Goal: Task Accomplishment & Management: Use online tool/utility

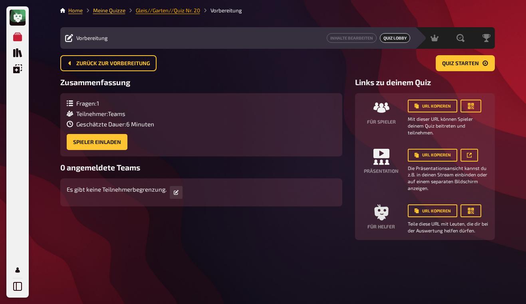
click at [158, 11] on link "Gleis//Garten//Quiz Nr. 20" at bounding box center [168, 10] width 64 height 6
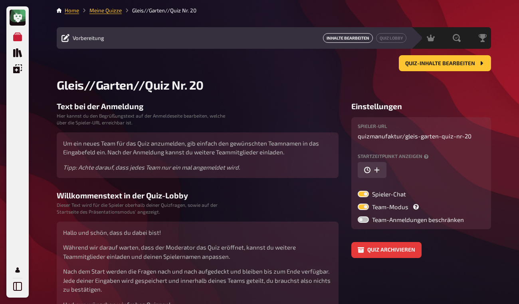
click at [327, 42] on link "Inhalte Bearbeiten" at bounding box center [348, 38] width 50 height 10
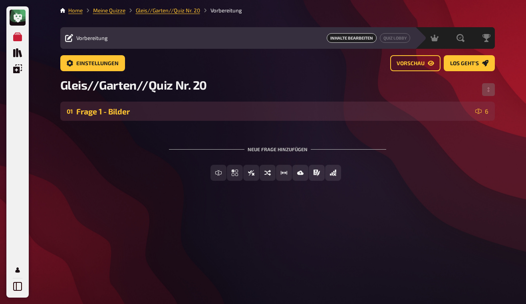
click at [266, 107] on div "Frage 1 - Bilder" at bounding box center [274, 111] width 396 height 9
click at [202, 113] on div "Frage 1 - Bilder" at bounding box center [274, 111] width 396 height 9
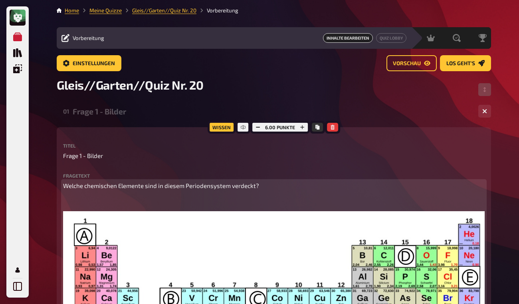
click at [119, 185] on span "Welche chemischen Elemente sind in diesem Periodensystem verdeckt?" at bounding box center [161, 185] width 196 height 7
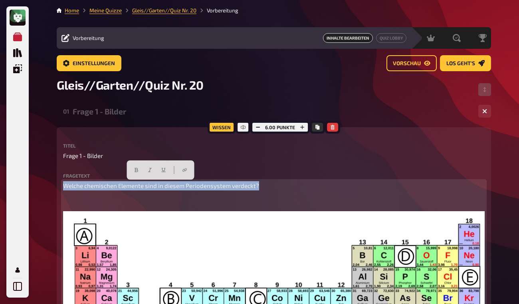
drag, startPoint x: 64, startPoint y: 186, endPoint x: 258, endPoint y: 185, distance: 193.4
click at [258, 185] on span "Welche chemischen Elemente sind in diesem Periodensystem verdeckt?" at bounding box center [161, 185] width 196 height 7
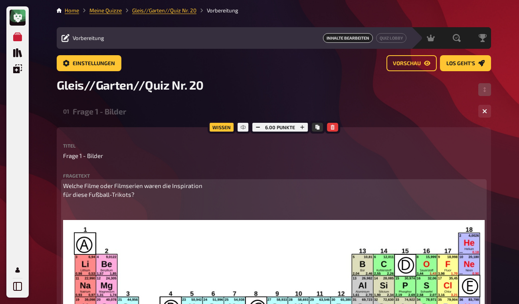
click at [220, 191] on p "Welche Filme oder Filmserien waren die Inspiration für diese Fußball-Trikots?" at bounding box center [274, 190] width 422 height 18
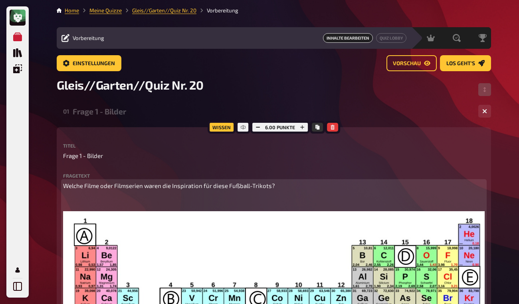
click at [474, 227] on button "button" at bounding box center [475, 220] width 13 height 13
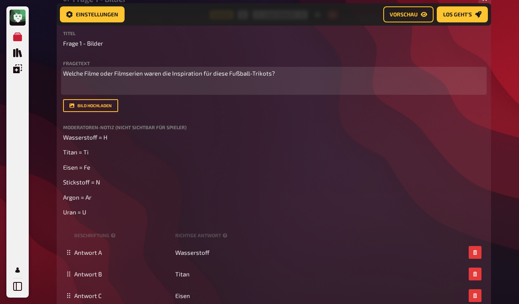
scroll to position [122, 0]
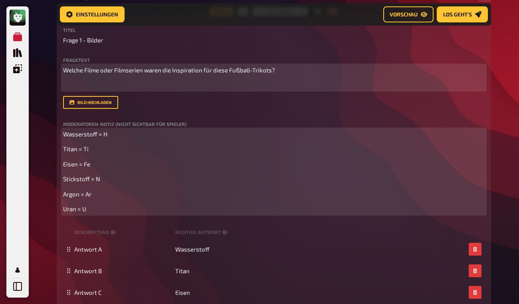
click at [108, 139] on p "Wasserstoff = H" at bounding box center [274, 133] width 422 height 9
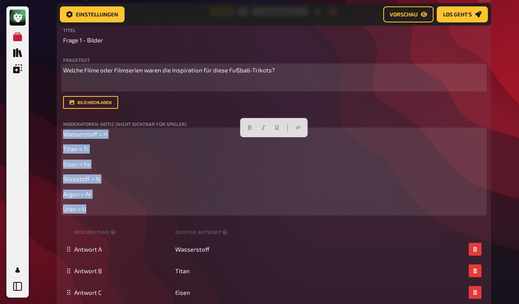
drag, startPoint x: 98, startPoint y: 217, endPoint x: 63, endPoint y: 136, distance: 88.4
click at [63, 136] on div "Wissen 6.00 Punkte Titel Frage 1 - Bilder Fragetext Welche Filme oder Filmserie…" at bounding box center [274, 205] width 435 height 387
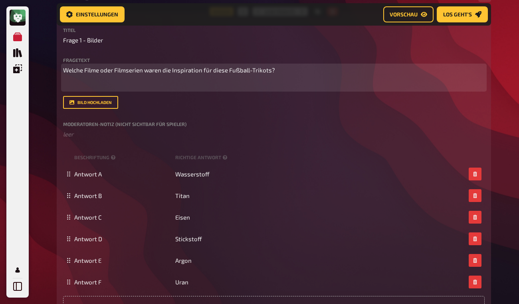
click at [97, 128] on div "Titel Frage 1 - Bilder Fragetext Welche Filme oder Filmserien waren die Inspira…" at bounding box center [274, 83] width 422 height 111
click at [119, 126] on label "Moderatoren-Notiz (nicht sichtbar für Spieler)" at bounding box center [274, 123] width 422 height 5
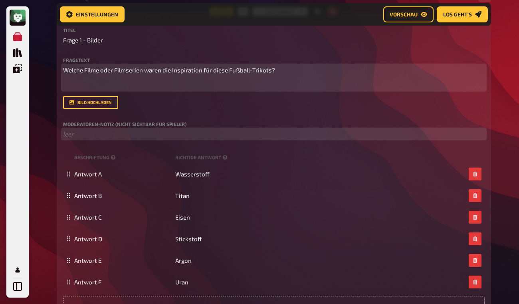
click at [116, 139] on p "﻿ leer" at bounding box center [274, 133] width 422 height 9
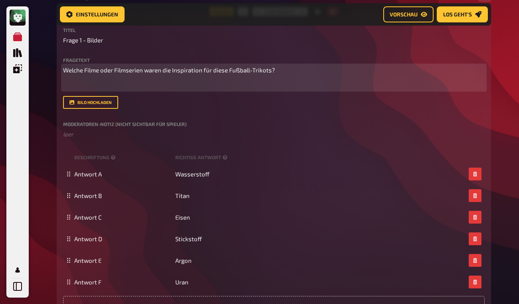
click at [128, 126] on label "Moderatoren-Notiz (nicht sichtbar für Spieler)" at bounding box center [274, 123] width 422 height 5
click at [83, 109] on button "Bild hochladen" at bounding box center [90, 102] width 55 height 13
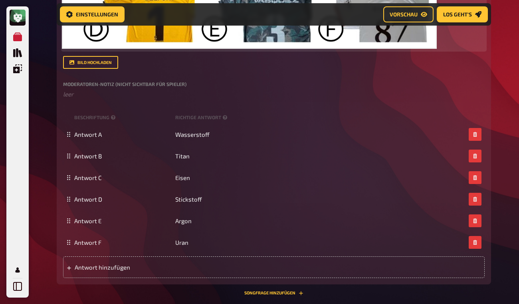
scroll to position [463, 0]
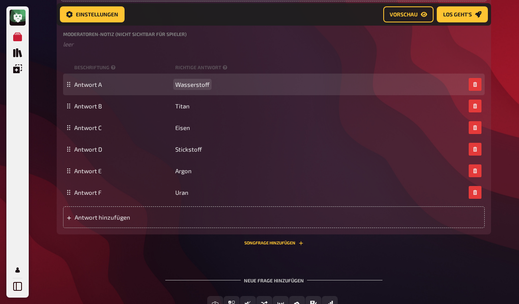
click at [180, 88] on span "Wasserstoff" at bounding box center [192, 84] width 34 height 7
drag, startPoint x: 177, startPoint y: 101, endPoint x: 212, endPoint y: 101, distance: 35.2
click at [212, 88] on div "Antwort A Wasserstoff" at bounding box center [270, 84] width 392 height 7
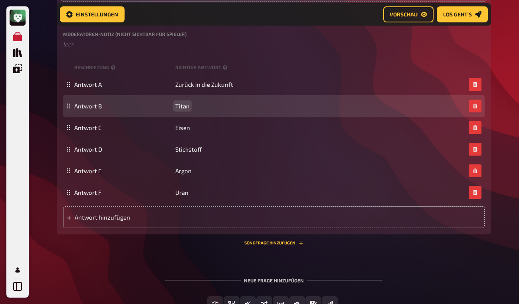
click at [185, 109] on span "Titan" at bounding box center [182, 105] width 14 height 7
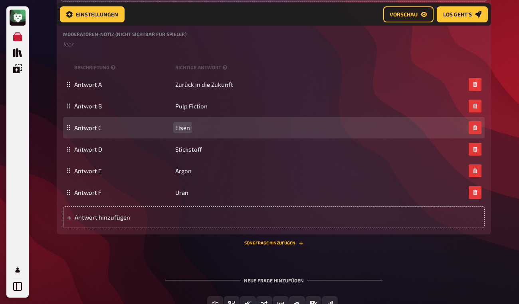
click at [179, 131] on span "Eisen" at bounding box center [182, 127] width 15 height 7
drag, startPoint x: 177, startPoint y: 145, endPoint x: 195, endPoint y: 148, distance: 19.0
click at [195, 131] on div "Antwort C Eisen" at bounding box center [270, 127] width 392 height 7
paste span
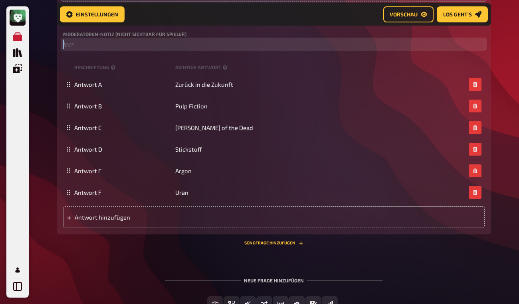
click at [226, 49] on p "﻿ leer" at bounding box center [274, 44] width 422 height 9
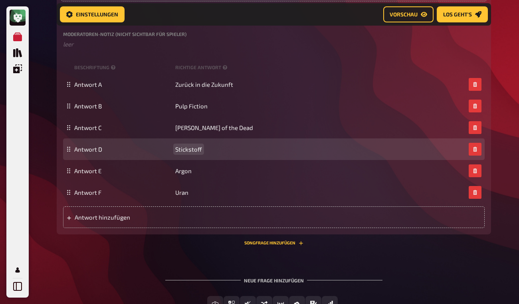
click at [178, 153] on span "Stickstoff" at bounding box center [188, 148] width 27 height 7
drag, startPoint x: 179, startPoint y: 168, endPoint x: 209, endPoint y: 168, distance: 29.2
click at [209, 153] on div "Antwort D Stickstoff" at bounding box center [270, 148] width 392 height 7
paste span
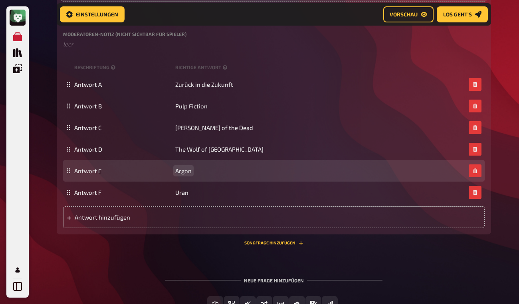
click at [179, 174] on span "Argon" at bounding box center [183, 170] width 16 height 7
drag, startPoint x: 177, startPoint y: 189, endPoint x: 196, endPoint y: 193, distance: 19.0
click at [196, 181] on div "Antwort E Argon" at bounding box center [274, 171] width 422 height 22
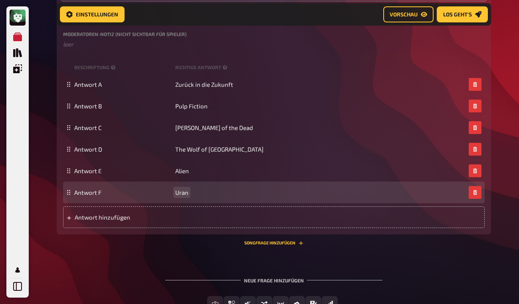
click at [184, 196] on span "Uran" at bounding box center [181, 192] width 13 height 7
click at [174, 196] on div "Antwort F Uran" at bounding box center [270, 192] width 392 height 7
drag, startPoint x: 175, startPoint y: 210, endPoint x: 191, endPoint y: 211, distance: 15.6
click at [191, 196] on div "Antwort F Uran" at bounding box center [270, 192] width 392 height 7
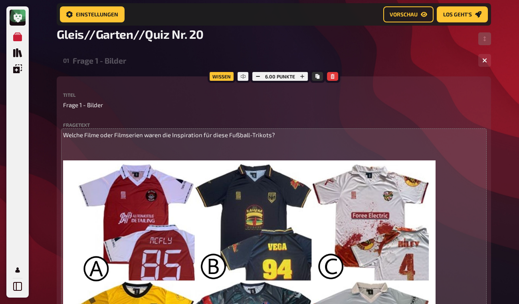
scroll to position [12, 0]
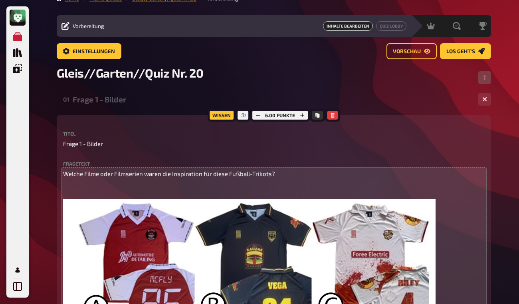
click at [156, 103] on div "Frage 1 - Bilder" at bounding box center [273, 99] width 400 height 9
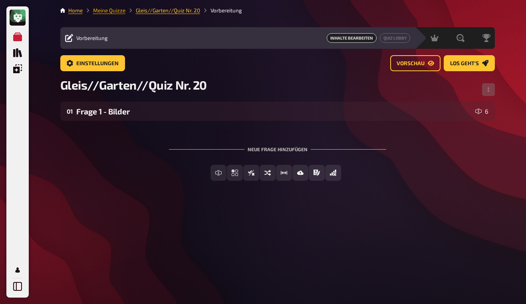
click at [122, 13] on link "Meine Quizze" at bounding box center [109, 10] width 32 height 6
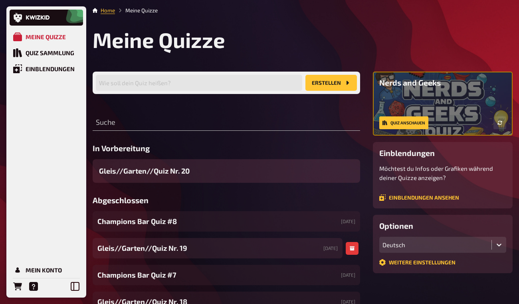
click at [205, 252] on div "Gleis//Garten//Quiz Nr. 19 [DATE]" at bounding box center [218, 248] width 250 height 20
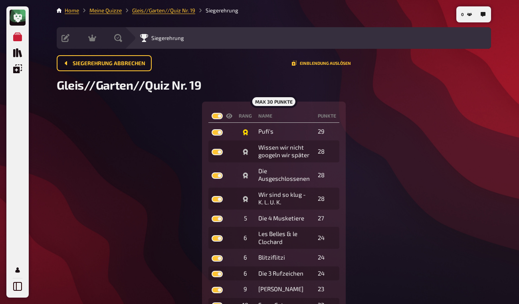
click at [377, 158] on div "max 30 Punkte Rang Name Punkte Pufi‘s 29 Wissen wir nicht googeln wir später 28…" at bounding box center [274, 230] width 435 height 258
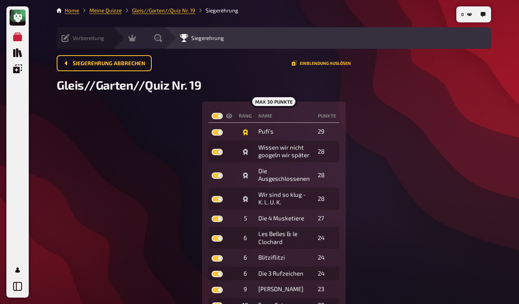
click at [66, 37] on icon at bounding box center [66, 38] width 8 height 8
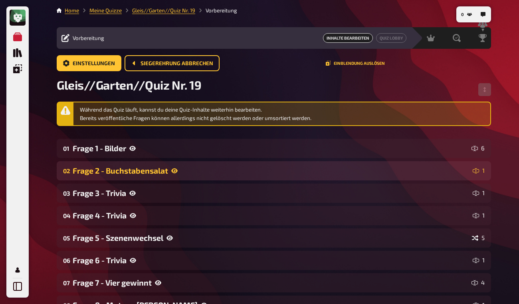
click at [204, 170] on div "Frage 2 - Buchstabensalat" at bounding box center [271, 170] width 397 height 9
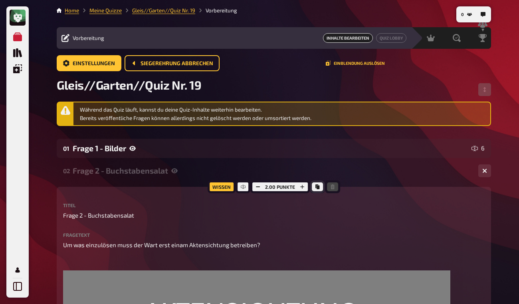
click at [316, 189] on button "Kopieren" at bounding box center [317, 186] width 11 height 9
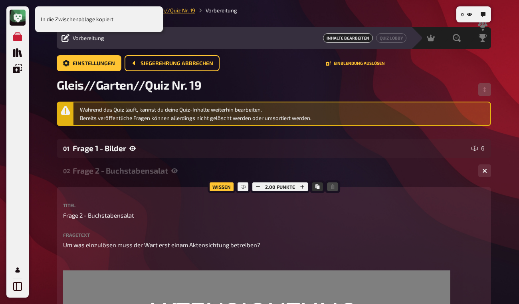
click at [179, 10] on link "Gleis//Garten//Quiz Nr. 19" at bounding box center [163, 10] width 63 height 6
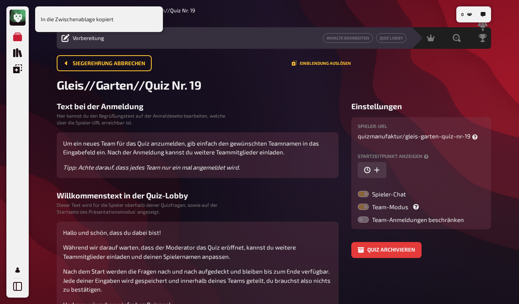
click at [43, 26] on div "In die Zwischenablage kopiert" at bounding box center [99, 19] width 128 height 26
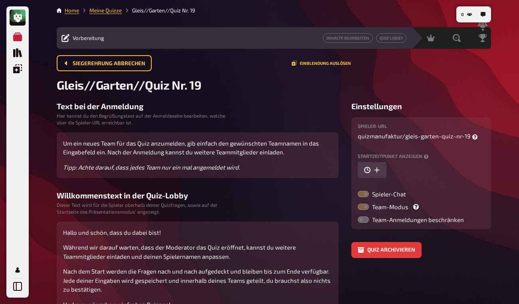
click at [113, 11] on link "Meine Quizze" at bounding box center [106, 10] width 32 height 6
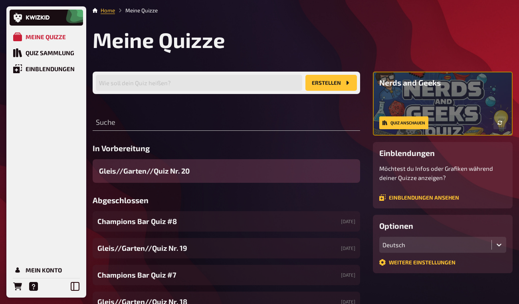
click at [177, 169] on span "Gleis//Garten//Quiz Nr. 20" at bounding box center [144, 170] width 91 height 11
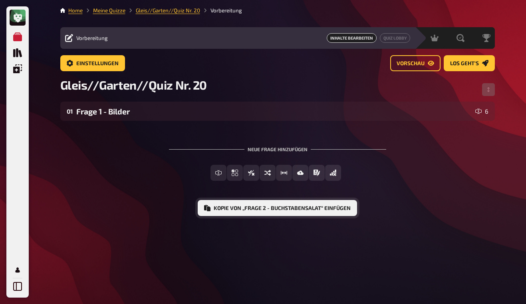
click at [257, 205] on button "Kopie von „Frage 2 - Buchstabensalat“ einfügen" at bounding box center [277, 208] width 159 height 16
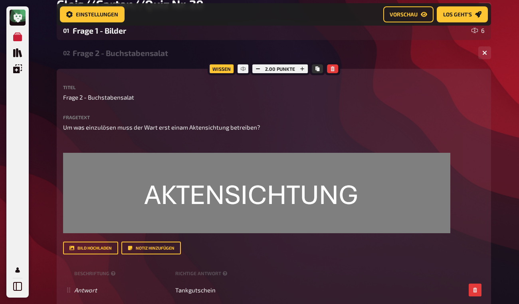
scroll to position [85, 0]
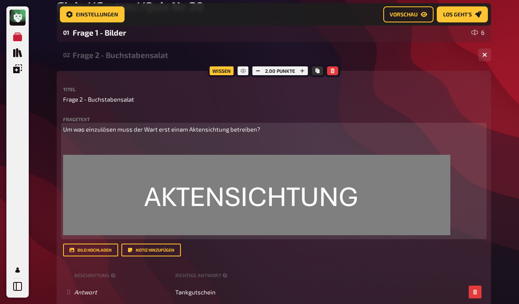
click at [191, 197] on img at bounding box center [257, 195] width 388 height 80
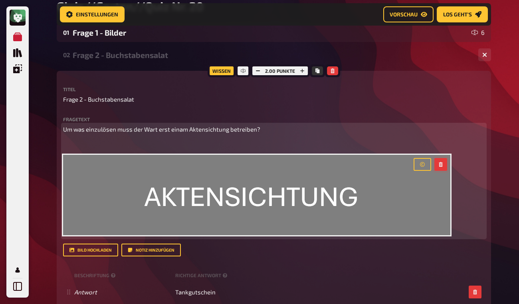
click at [445, 165] on button "button" at bounding box center [441, 164] width 13 height 13
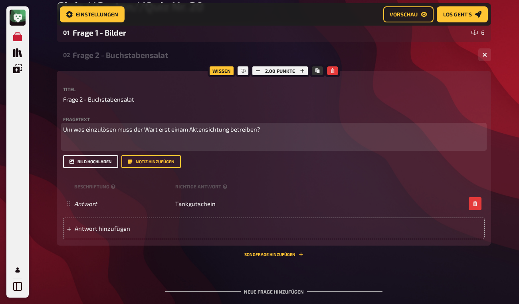
click at [103, 163] on button "Bild hochladen" at bounding box center [90, 161] width 55 height 13
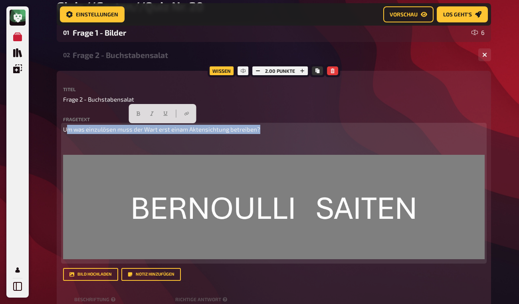
drag, startPoint x: 65, startPoint y: 130, endPoint x: 259, endPoint y: 128, distance: 194.2
click at [259, 128] on p "Um was einzulösen muss der Wart erst einam Aktensichtung betreiben?" at bounding box center [274, 129] width 422 height 9
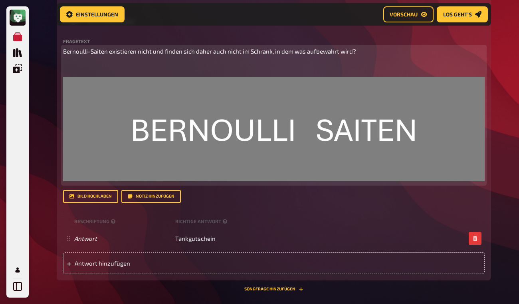
scroll to position [163, 0]
click at [253, 51] on span "Bernoulli-Saiten existieren nicht und finden sich daher auch nicht im Schrank, …" at bounding box center [209, 50] width 293 height 7
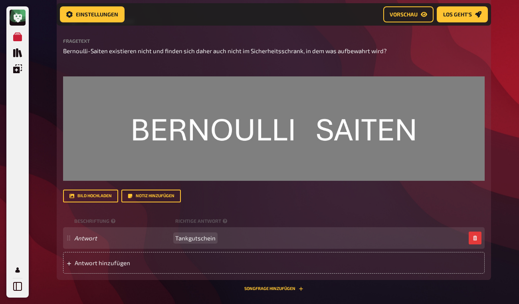
click at [192, 235] on span "Tankgutschein" at bounding box center [195, 237] width 40 height 7
drag, startPoint x: 176, startPoint y: 237, endPoint x: 215, endPoint y: 236, distance: 38.8
click at [215, 236] on div "Antwort Tankgutschein" at bounding box center [270, 237] width 392 height 7
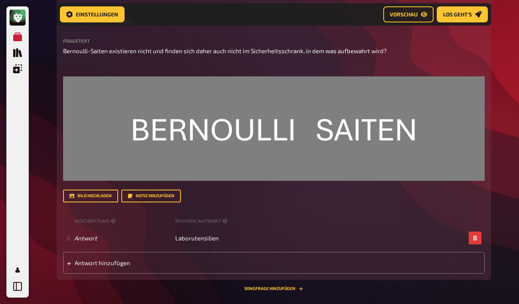
click at [219, 190] on div "Bild hochladen Notiz hinzufügen" at bounding box center [274, 195] width 422 height 13
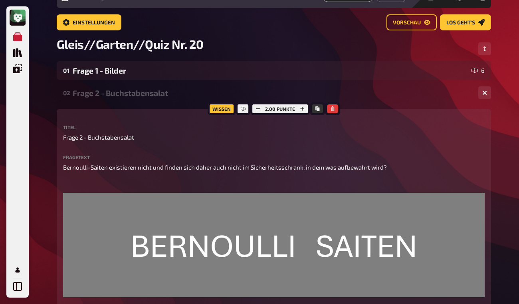
scroll to position [26, 0]
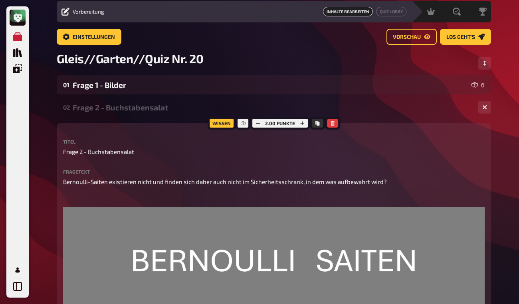
click at [175, 109] on div "Frage 2 - Buchstabensalat" at bounding box center [273, 107] width 400 height 9
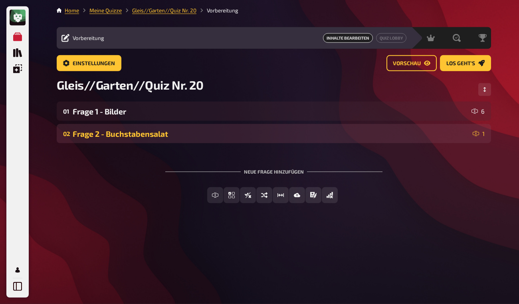
scroll to position [0, 0]
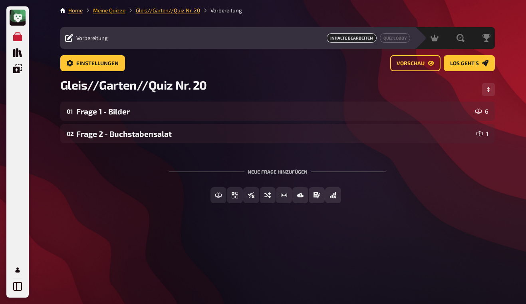
click at [120, 10] on link "Meine Quizze" at bounding box center [109, 10] width 32 height 6
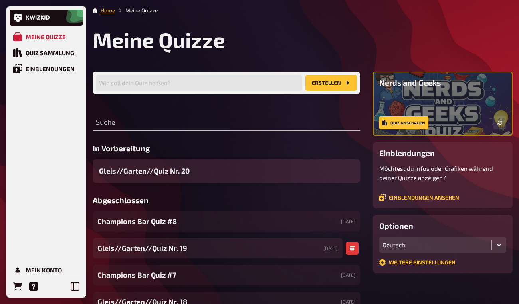
click at [195, 248] on div "Gleis//Garten//Quiz Nr. 19 [DATE]" at bounding box center [218, 248] width 250 height 20
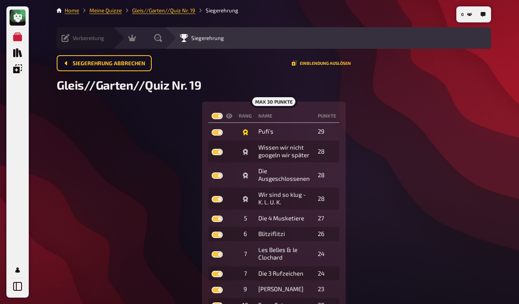
click at [65, 38] on icon at bounding box center [66, 38] width 8 height 8
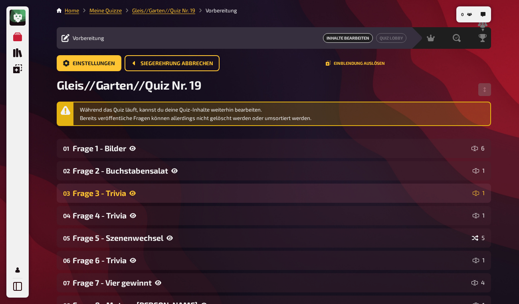
click at [289, 189] on div "Frage 3 - Trivia" at bounding box center [271, 192] width 397 height 9
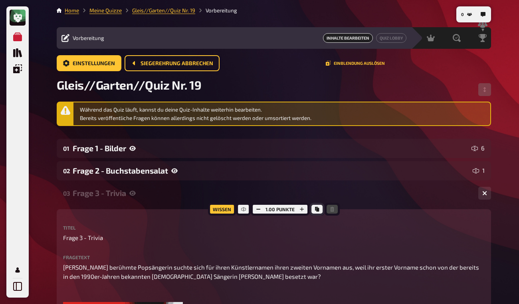
click at [316, 209] on icon "Kopieren" at bounding box center [317, 209] width 4 height 5
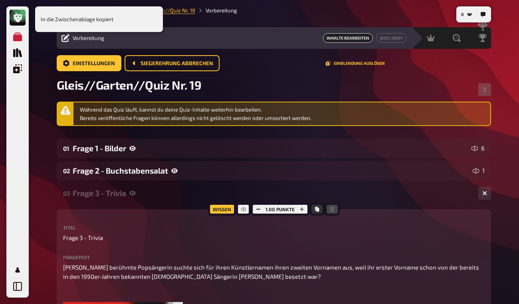
click at [135, 28] on div "In die Zwischenablage kopiert" at bounding box center [99, 19] width 128 height 26
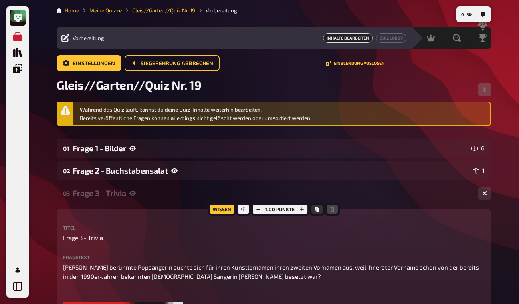
click at [113, 11] on link "Meine Quizze" at bounding box center [106, 10] width 32 height 6
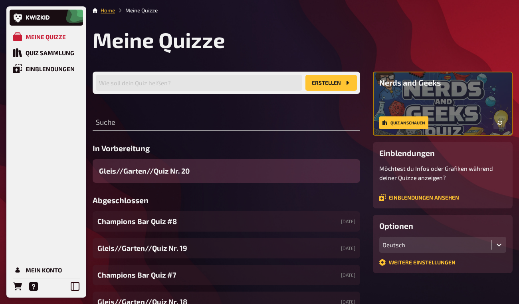
click at [185, 164] on div "Gleis//Garten//Quiz Nr. 20" at bounding box center [227, 171] width 268 height 24
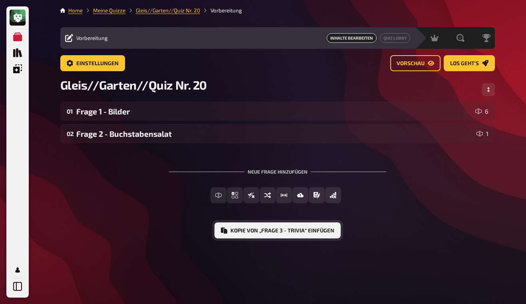
click at [256, 234] on button "Kopie von „Frage 3 - Trivia“ einfügen" at bounding box center [278, 230] width 126 height 16
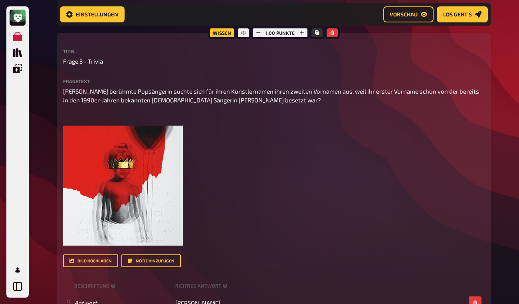
scroll to position [145, 0]
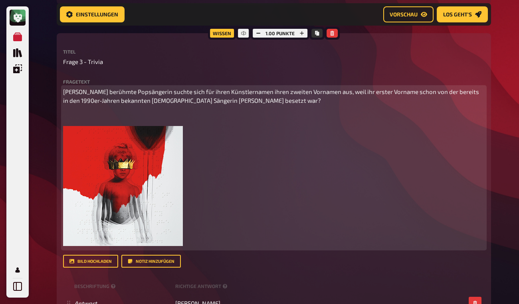
click at [133, 95] on span "[PERSON_NAME] berühmte Popsängerin suchte sich für ihren Künstlernamen ihren zw…" at bounding box center [272, 96] width 418 height 16
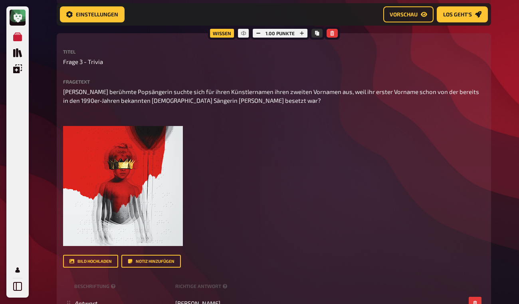
click at [63, 92] on div "Wissen 1.00 Punkte Titel Frage 3 - Trivia Fragetext [PERSON_NAME] berühmte Pops…" at bounding box center [274, 189] width 435 height 312
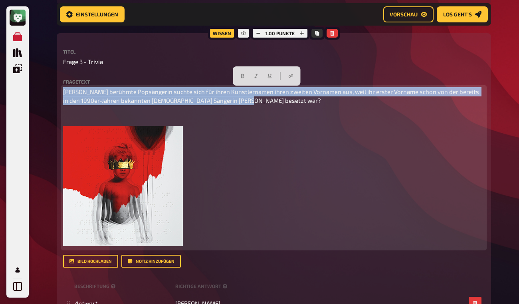
drag, startPoint x: 64, startPoint y: 92, endPoint x: 252, endPoint y: 103, distance: 188.1
click at [252, 103] on span "[PERSON_NAME] berühmte Popsängerin suchte sich für ihren Künstlernamen ihren zw…" at bounding box center [272, 96] width 418 height 16
paste div
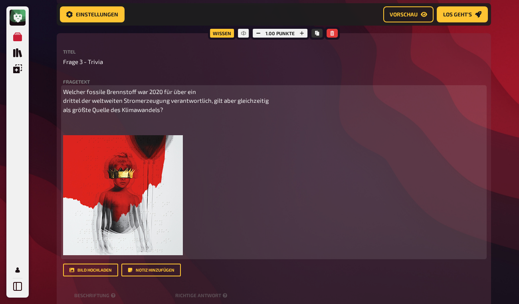
click at [205, 99] on p "Welcher fossile Brennstoff war 2020 für über ein drittel der weltweiten Stromer…" at bounding box center [274, 100] width 422 height 27
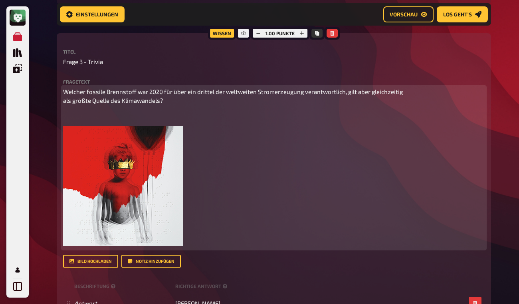
click at [404, 101] on p "Welcher fossile Brennstoff war 2020 für über ein drittel der weltweiten Stromer…" at bounding box center [274, 96] width 422 height 18
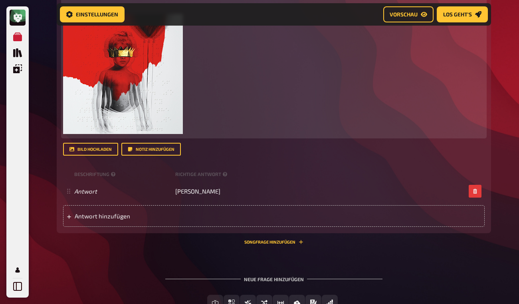
scroll to position [265, 0]
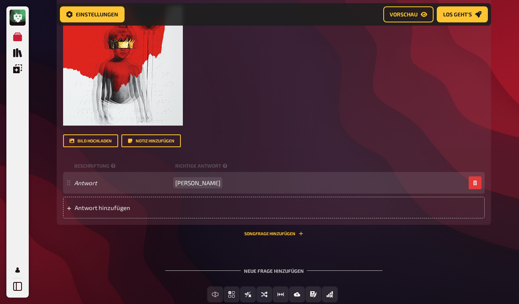
click at [194, 186] on span "[PERSON_NAME]" at bounding box center [197, 182] width 45 height 7
drag, startPoint x: 197, startPoint y: 228, endPoint x: 175, endPoint y: 225, distance: 22.6
click at [175, 186] on div "Antwort [PERSON_NAME]" at bounding box center [270, 182] width 392 height 7
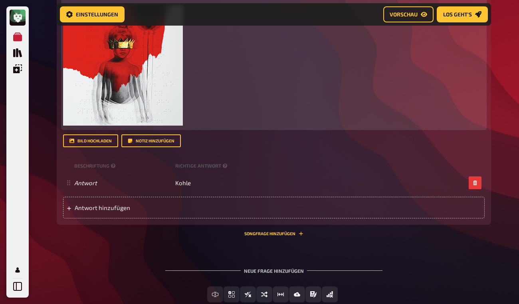
click at [169, 125] on img at bounding box center [123, 66] width 120 height 120
click at [175, 18] on icon "button" at bounding box center [173, 15] width 4 height 5
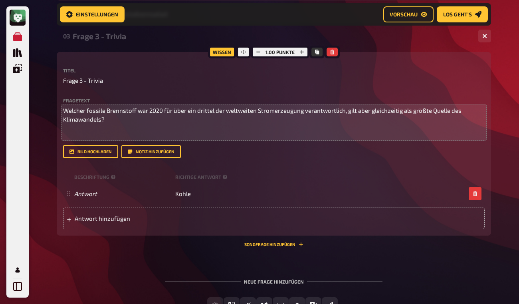
scroll to position [126, 0]
click at [101, 158] on button "Bild hochladen" at bounding box center [90, 151] width 55 height 13
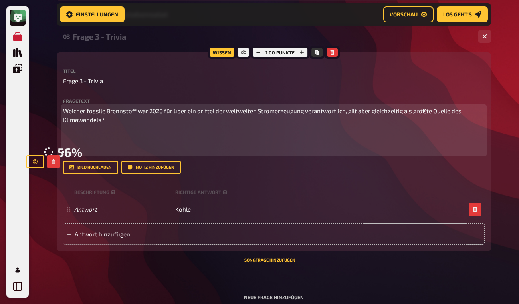
click at [76, 124] on p "Welcher fossile Brennstoff war 2020 für über ein drittel der weltweiten Stromer…" at bounding box center [274, 115] width 422 height 18
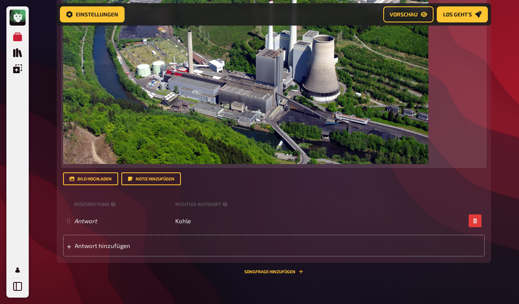
scroll to position [352, 0]
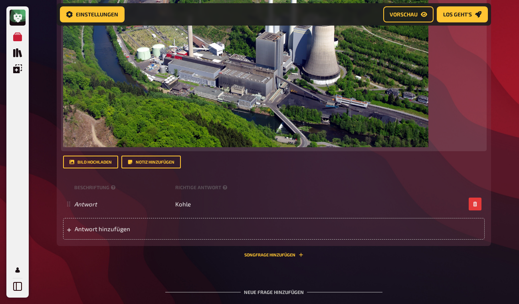
drag, startPoint x: 524, startPoint y: 228, endPoint x: 526, endPoint y: 262, distance: 34.0
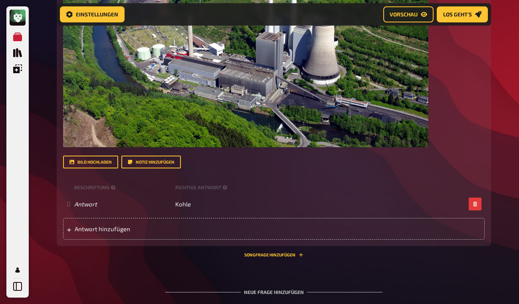
drag, startPoint x: 519, startPoint y: 240, endPoint x: 520, endPoint y: 176, distance: 63.5
click at [519, 176] on html "Meine Quizze Quiz Sammlung Einblendungen Mein Konto Home Meine Quizze Gleis//Ga…" at bounding box center [259, 11] width 519 height 726
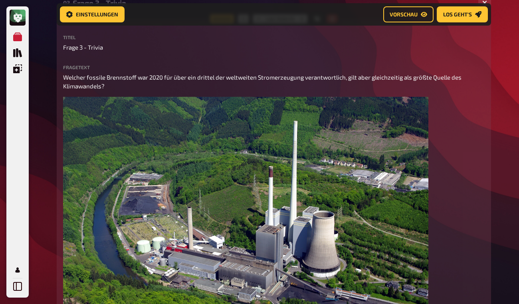
scroll to position [94, 0]
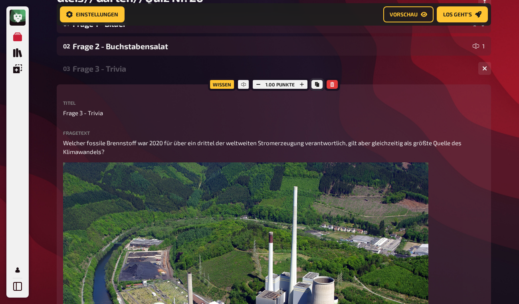
click at [316, 82] on button "Kopieren" at bounding box center [317, 84] width 11 height 9
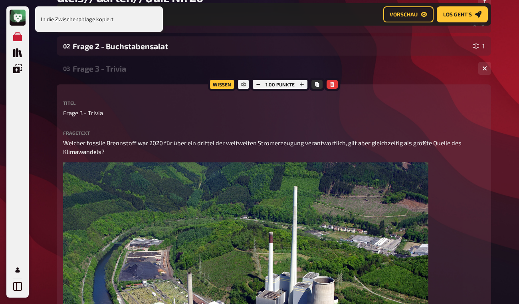
click at [506, 140] on div "Meine Quizze Quiz Sammlung Einblendungen Mein Konto In die Zwischenablage kopie…" at bounding box center [259, 280] width 519 height 749
click at [129, 71] on div "Frage 3 - Trivia" at bounding box center [273, 68] width 400 height 9
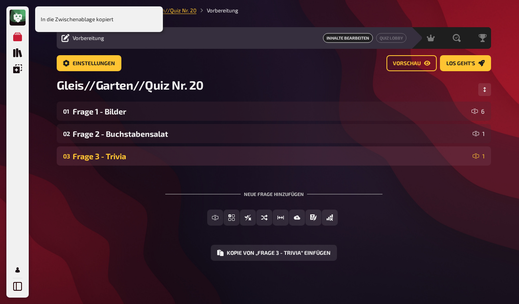
scroll to position [0, 0]
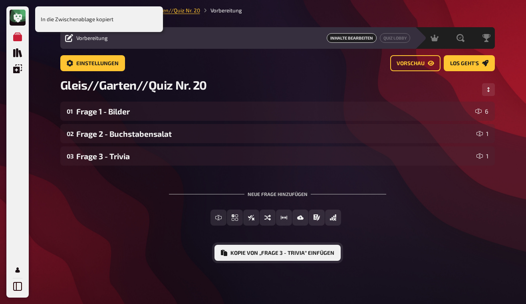
click at [269, 255] on button "Kopie von „Frage 3 - Trivia“ einfügen" at bounding box center [278, 253] width 126 height 16
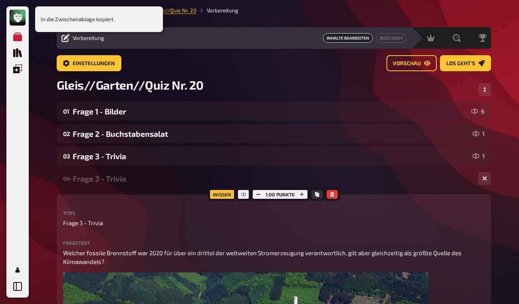
click at [109, 180] on div "Frage 3 - Trivia" at bounding box center [273, 178] width 400 height 9
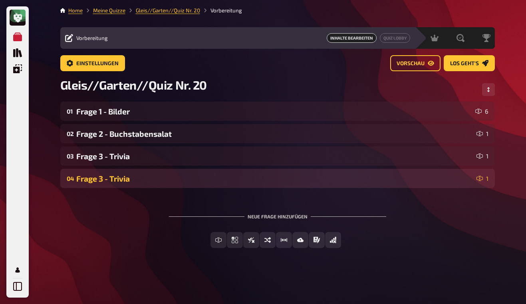
click at [101, 176] on div "Frage 3 - Trivia" at bounding box center [274, 178] width 397 height 9
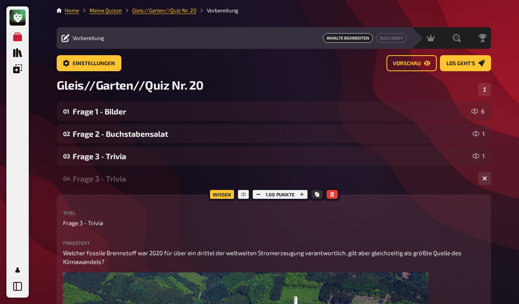
click at [85, 218] on div "Titel Frage 3 - Trivia" at bounding box center [274, 218] width 422 height 17
click at [82, 221] on span "Frage 3 - Trivia" at bounding box center [83, 222] width 40 height 9
click at [83, 221] on span "Frage 3 - Trivia" at bounding box center [83, 222] width 40 height 9
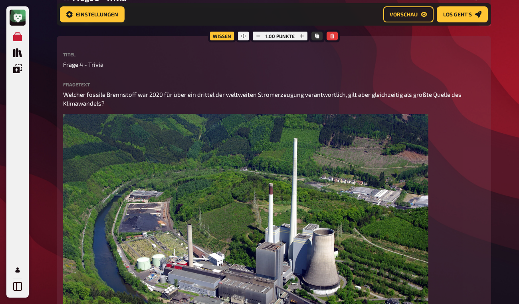
scroll to position [175, 0]
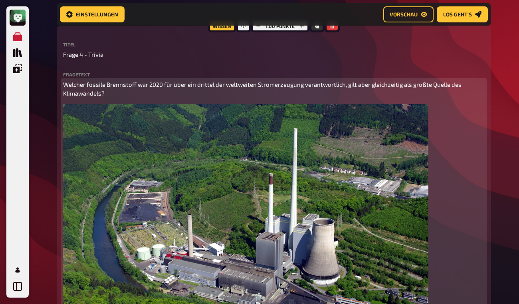
click at [146, 98] on p "Welcher fossile Brennstoff war 2020 für über ein drittel der weltweiten Stromer…" at bounding box center [274, 89] width 422 height 18
drag, startPoint x: 110, startPoint y: 101, endPoint x: 64, endPoint y: 95, distance: 46.3
click at [64, 95] on p "Welcher fossile Brennstoff war 2020 für über ein drittel der weltweiten Stromer…" at bounding box center [274, 89] width 422 height 18
paste div
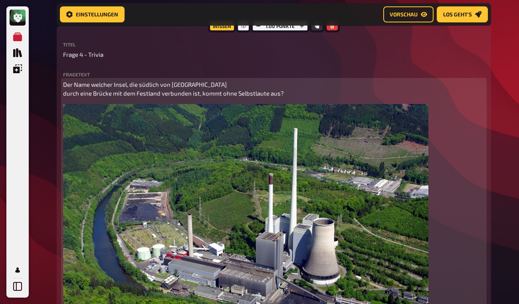
click at [205, 98] on p "Der Name welcher Insel, die südlich von [GEOGRAPHIC_DATA] durch eine Brücke mit…" at bounding box center [274, 89] width 422 height 18
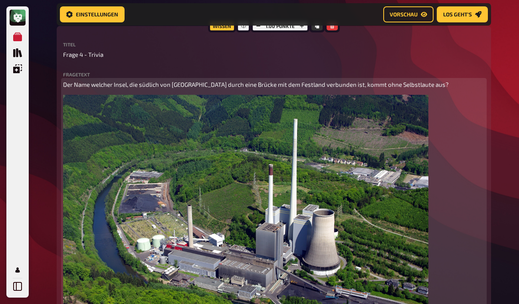
click at [185, 161] on img at bounding box center [246, 216] width 366 height 243
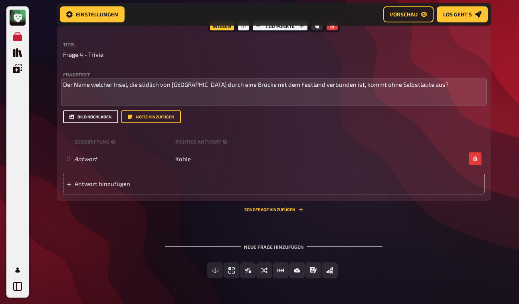
click at [97, 123] on button "Bild hochladen" at bounding box center [90, 116] width 55 height 13
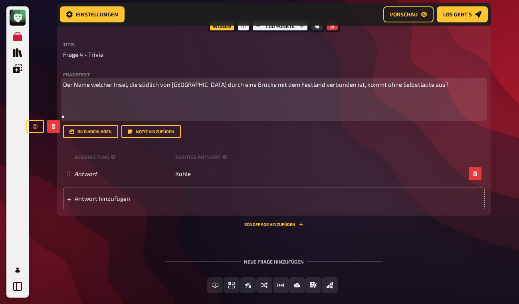
click at [128, 89] on p "Der Name welcher Insel, die südlich von [GEOGRAPHIC_DATA] durch eine Brücke mit…" at bounding box center [274, 84] width 422 height 9
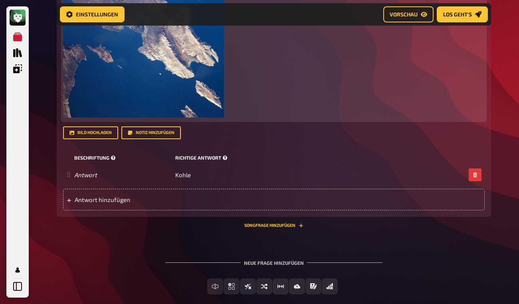
scroll to position [389, 0]
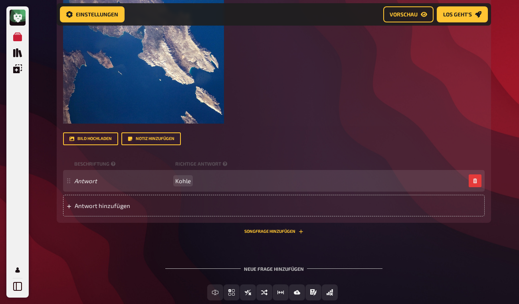
click at [188, 184] on span "Kohle" at bounding box center [183, 180] width 16 height 7
drag, startPoint x: 190, startPoint y: 208, endPoint x: 167, endPoint y: 206, distance: 23.2
click at [167, 184] on div "Antwort Kohle" at bounding box center [270, 180] width 392 height 7
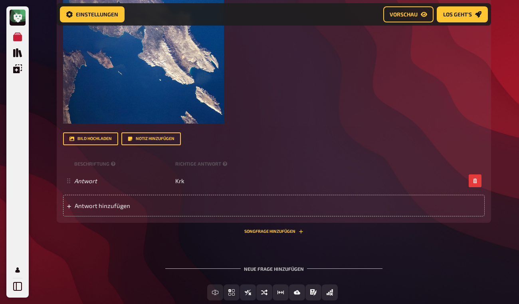
click at [141, 267] on div "01 Frage 1 - Bilder 6 02 Frage 2 - Buchstabensalat 1 03 Frage 3 - Trivia 1 04 F…" at bounding box center [274, 15] width 435 height 593
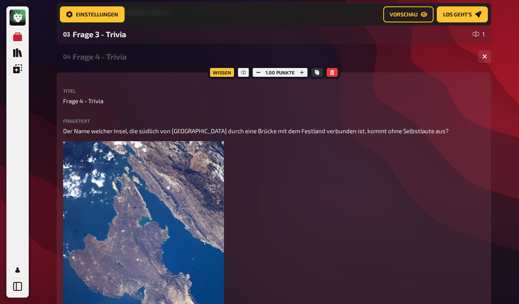
click at [124, 54] on div "Frage 4 - Trivia" at bounding box center [273, 56] width 400 height 9
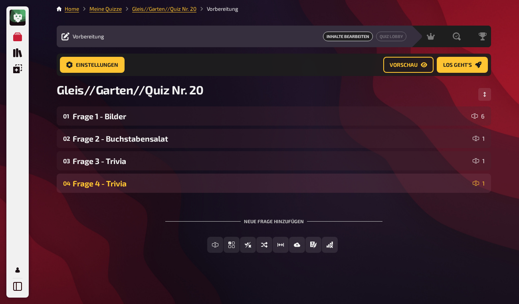
scroll to position [0, 0]
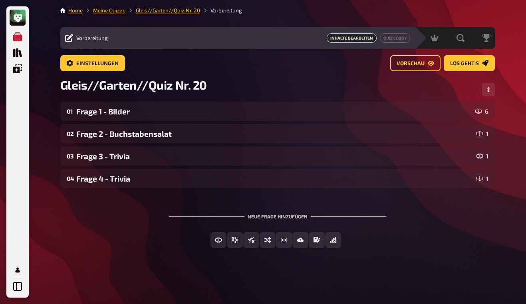
click at [111, 13] on link "Meine Quizze" at bounding box center [109, 10] width 32 height 6
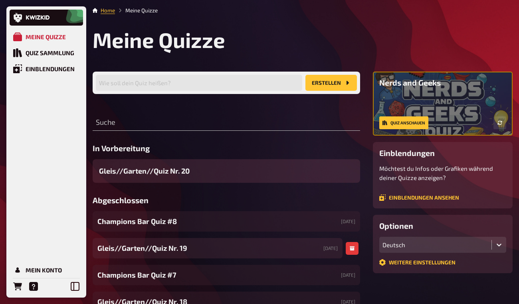
click at [184, 256] on div "Gleis//Garten//Quiz Nr. 19 [DATE]" at bounding box center [218, 248] width 250 height 20
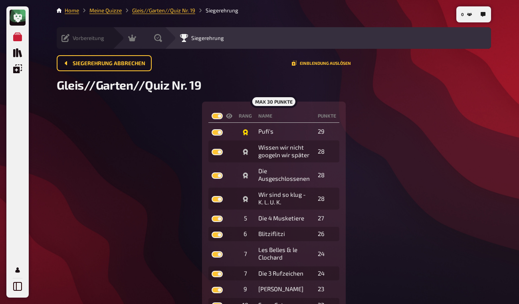
click at [68, 38] on icon at bounding box center [66, 38] width 8 height 8
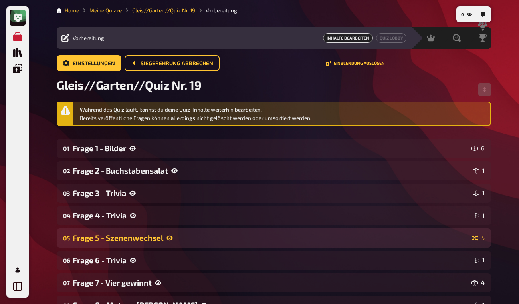
click at [203, 239] on div "Frage 5 - Szenenwechsel" at bounding box center [271, 237] width 396 height 9
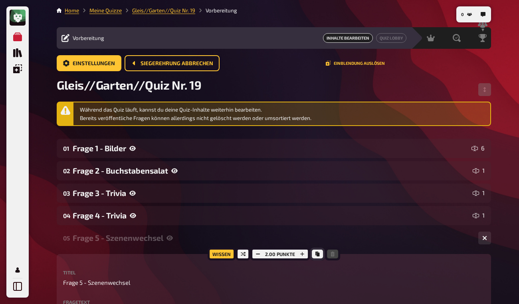
click at [319, 253] on icon "Kopieren" at bounding box center [318, 253] width 4 height 5
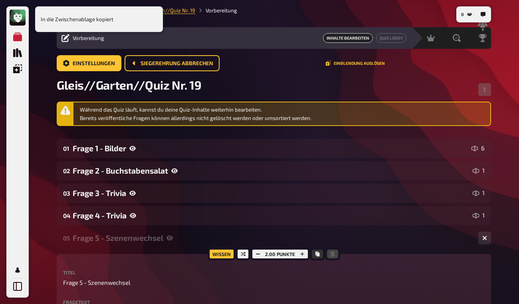
click at [140, 15] on div "In die Zwischenablage kopiert" at bounding box center [99, 19] width 128 height 26
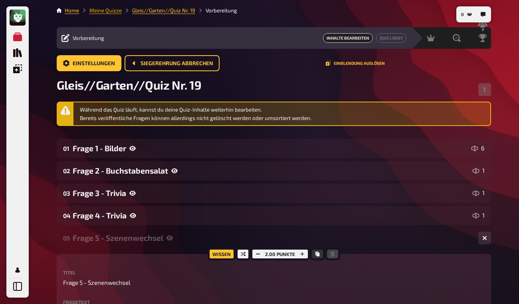
click at [113, 9] on link "Meine Quizze" at bounding box center [106, 10] width 32 height 6
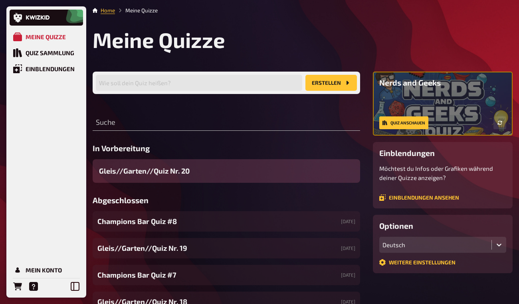
click at [219, 169] on div "Gleis//Garten//Quiz Nr. 20" at bounding box center [227, 171] width 268 height 24
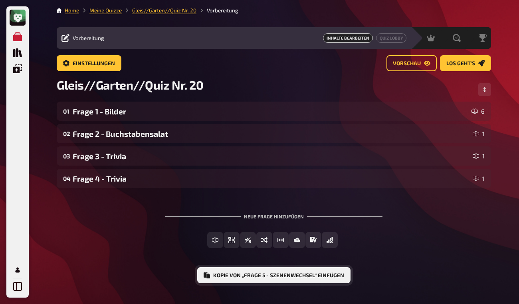
click at [276, 275] on button "Kopie von „Frage 5 - Szenenwechsel“ einfügen" at bounding box center [273, 275] width 153 height 16
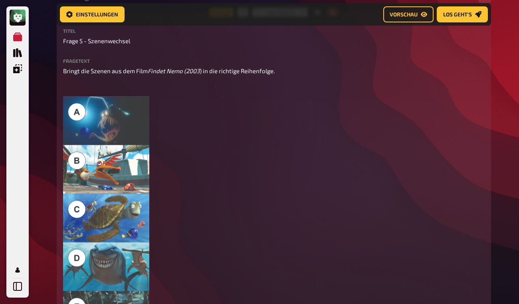
scroll to position [212, 0]
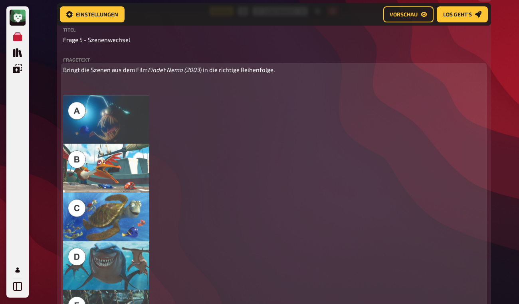
click at [126, 121] on img at bounding box center [106, 216] width 86 height 243
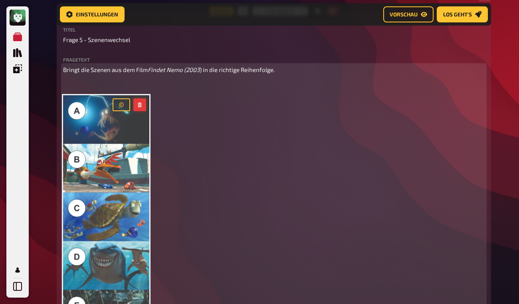
click at [140, 103] on icon "button" at bounding box center [139, 104] width 5 height 5
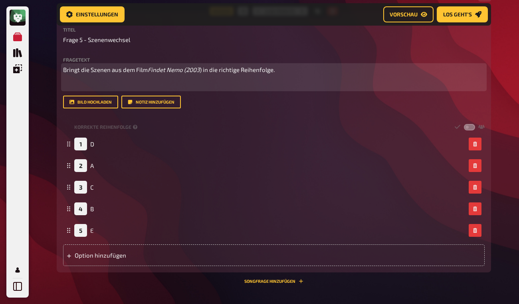
click at [79, 86] on p "﻿" at bounding box center [274, 84] width 422 height 9
click at [148, 69] on span "Bringt die Szenen aus dem Film" at bounding box center [105, 69] width 85 height 7
click at [188, 69] on span "(2003" at bounding box center [183, 69] width 16 height 7
click at [95, 82] on p "﻿" at bounding box center [274, 84] width 422 height 9
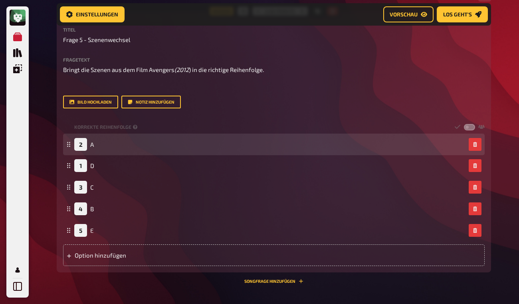
drag, startPoint x: 68, startPoint y: 166, endPoint x: 65, endPoint y: 145, distance: 21.4
click at [65, 144] on div "2 A" at bounding box center [274, 144] width 422 height 22
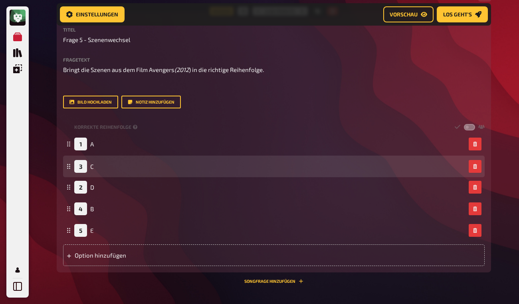
drag, startPoint x: 67, startPoint y: 187, endPoint x: 66, endPoint y: 166, distance: 20.8
click at [66, 166] on div "3 C" at bounding box center [274, 166] width 422 height 22
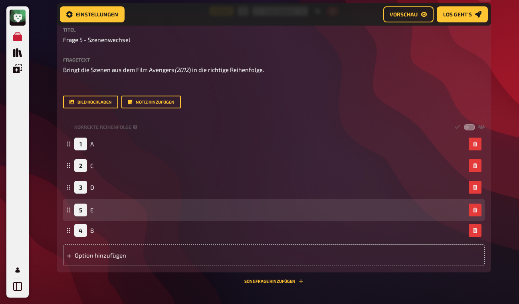
drag, startPoint x: 67, startPoint y: 229, endPoint x: 64, endPoint y: 208, distance: 20.6
click at [64, 208] on div "5 E" at bounding box center [274, 210] width 422 height 22
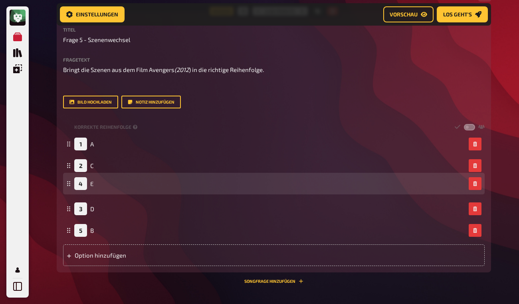
drag, startPoint x: 68, startPoint y: 207, endPoint x: 68, endPoint y: 182, distance: 25.6
click at [68, 182] on icon at bounding box center [68, 183] width 5 height 5
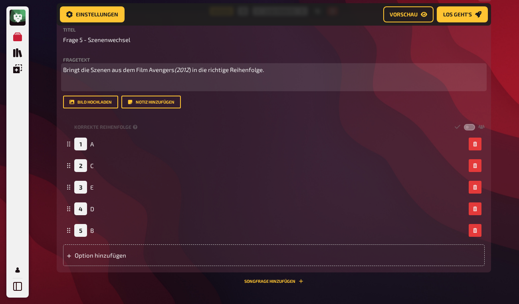
click at [76, 86] on p "﻿" at bounding box center [274, 84] width 422 height 9
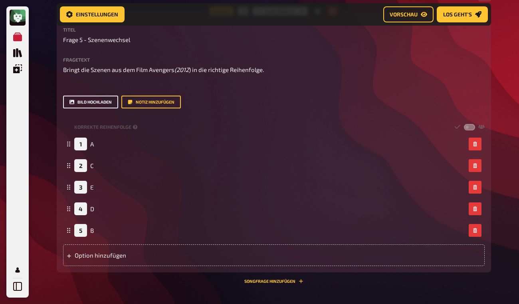
click at [77, 103] on button "Bild hochladen" at bounding box center [90, 101] width 55 height 13
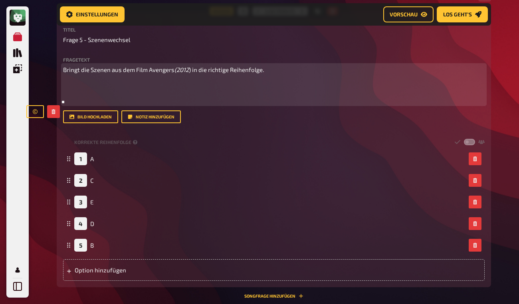
click at [74, 84] on p "﻿" at bounding box center [274, 84] width 422 height 9
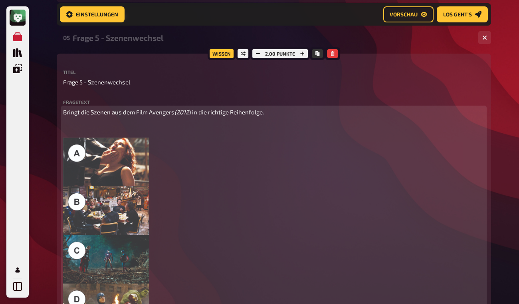
scroll to position [168, 0]
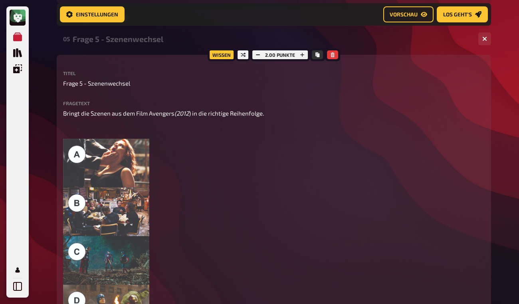
click at [170, 40] on div "Frage 5 - Szenenwechsel" at bounding box center [273, 38] width 400 height 9
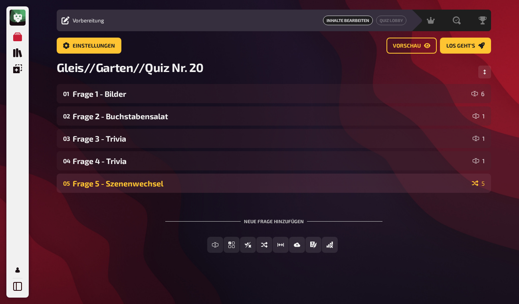
scroll to position [18, 0]
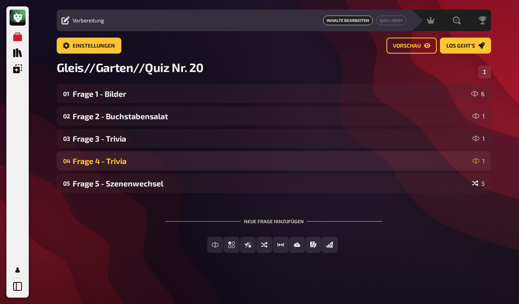
click at [167, 159] on div "Frage 4 - Trivia" at bounding box center [271, 160] width 397 height 9
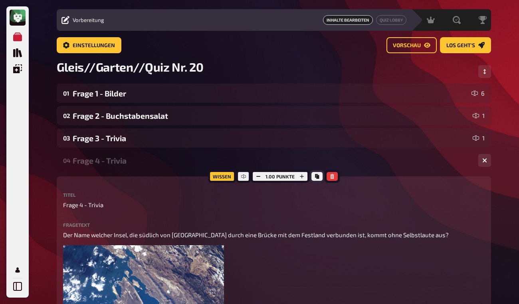
click at [317, 177] on icon "Kopieren" at bounding box center [317, 176] width 4 height 5
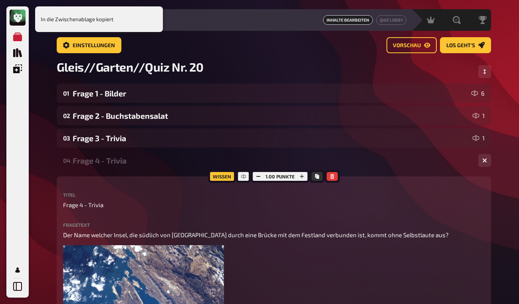
click at [186, 161] on div "Frage 4 - Trivia" at bounding box center [273, 160] width 400 height 9
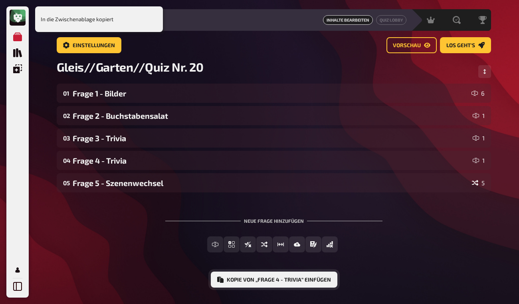
click at [286, 282] on button "Kopie von „Frage 4 - Trivia“ einfügen" at bounding box center [274, 279] width 127 height 16
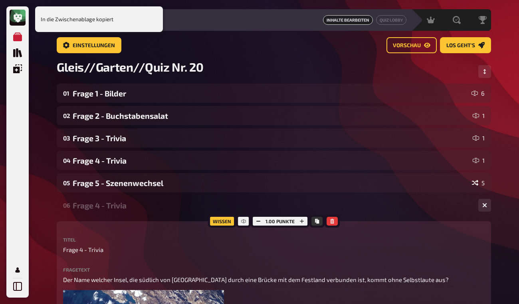
click at [98, 202] on div "Frage 4 - Trivia" at bounding box center [273, 205] width 400 height 9
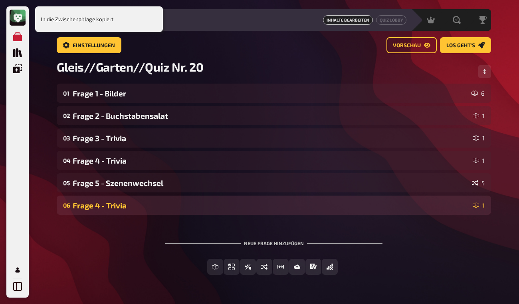
click at [99, 207] on div "Frage 4 - Trivia" at bounding box center [271, 205] width 397 height 9
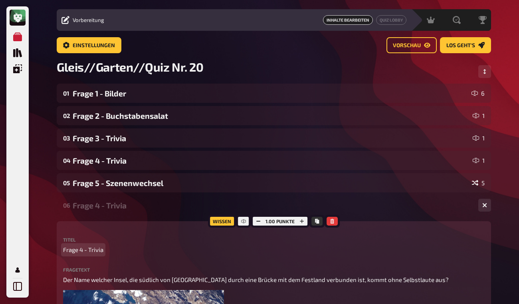
click at [84, 251] on span "Frage 4 - Trivia" at bounding box center [83, 249] width 40 height 9
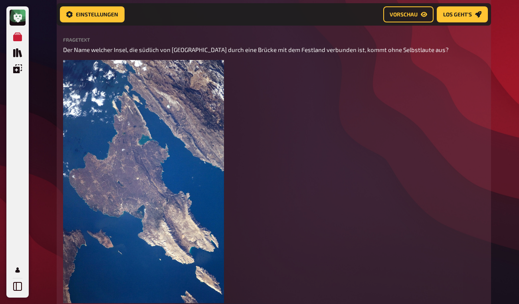
scroll to position [252, 0]
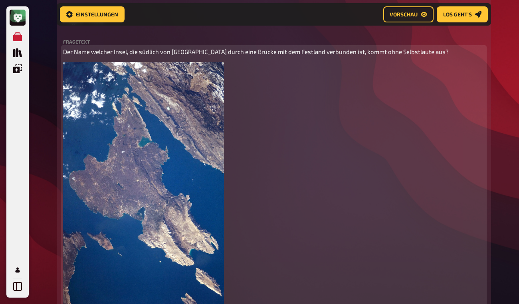
click at [126, 56] on p "Der Name welcher Insel, die südlich von [GEOGRAPHIC_DATA] durch eine Brücke mit…" at bounding box center [274, 51] width 422 height 9
click at [64, 56] on p "er Name welcher Insel, die südlich von [GEOGRAPHIC_DATA] durch eine Brücke mit …" at bounding box center [274, 51] width 422 height 9
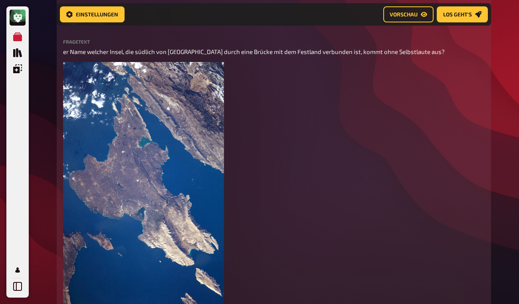
click at [63, 62] on div "Freitext Eingabe Wissen 1.00 Punkte Titel Frage 6 - Trivia Fragetext er Name we…" at bounding box center [274, 198] width 435 height 410
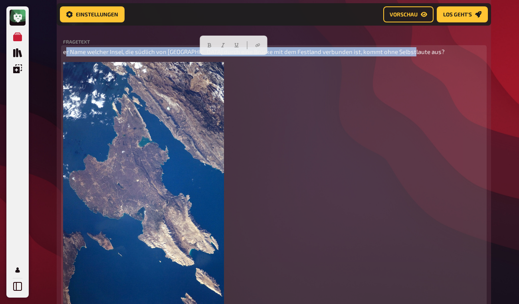
drag, startPoint x: 64, startPoint y: 60, endPoint x: 404, endPoint y: 59, distance: 340.0
click at [404, 55] on span "er Name welcher Insel, die südlich von [GEOGRAPHIC_DATA] durch eine Brücke mit …" at bounding box center [254, 51] width 382 height 7
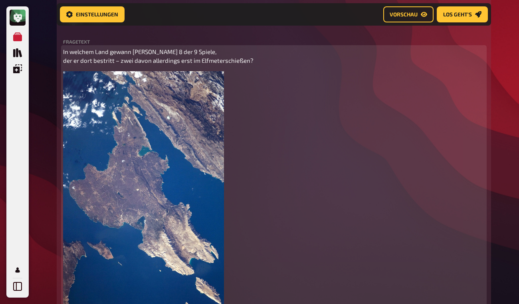
click at [92, 61] on p "In welchem Land gewann [PERSON_NAME] 8 der 9 Spiele, der er dort bestritt – zwe…" at bounding box center [274, 56] width 422 height 18
click at [215, 56] on p "In welchem Land gewann [PERSON_NAME] 8 der 9 Spiele, der er dort bestritt – zwe…" at bounding box center [274, 56] width 422 height 18
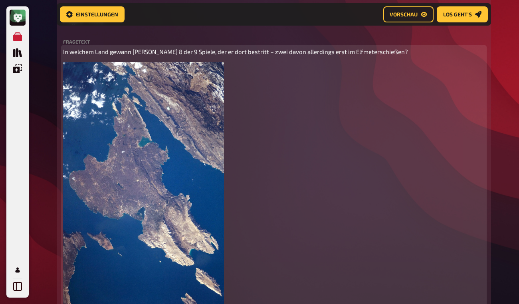
click at [208, 139] on img at bounding box center [143, 183] width 161 height 243
click at [213, 74] on icon "button" at bounding box center [215, 71] width 4 height 5
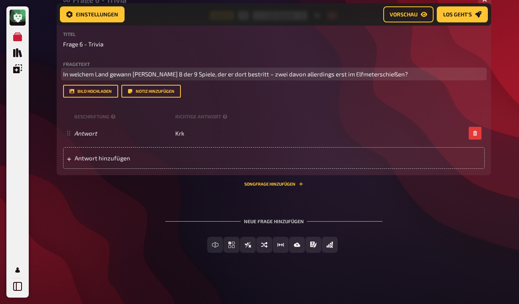
click at [83, 79] on p "In welchem Land gewann [PERSON_NAME] 8 der 9 Spiele, der er dort bestritt – zwe…" at bounding box center [274, 74] width 422 height 9
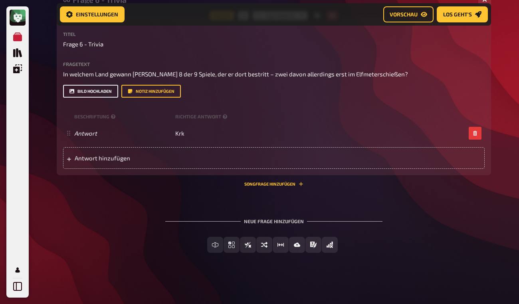
click at [81, 94] on button "Bild hochladen" at bounding box center [90, 91] width 55 height 13
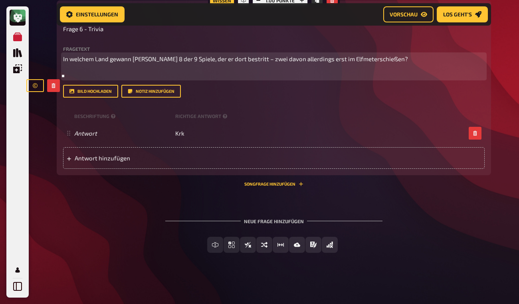
click at [89, 64] on p "In welchem Land gewann [PERSON_NAME] 8 der 9 Spiele, der er dort bestritt – zwe…" at bounding box center [274, 58] width 422 height 9
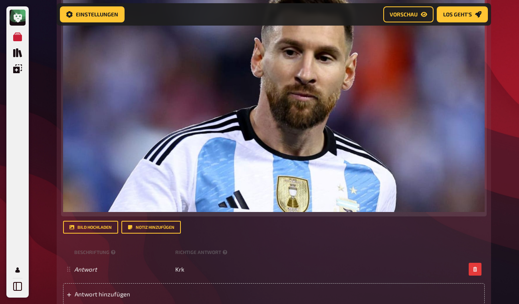
scroll to position [231, 0]
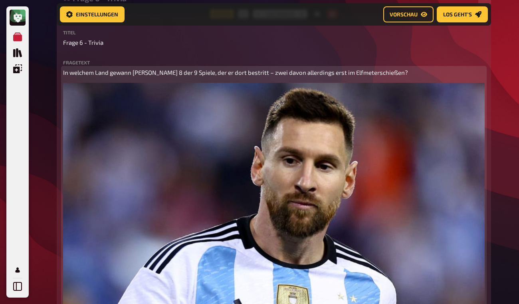
click at [417, 77] on p "In welchem Land gewann [PERSON_NAME] 8 der 9 Spiele, der er dort bestritt – zwe…" at bounding box center [274, 72] width 422 height 9
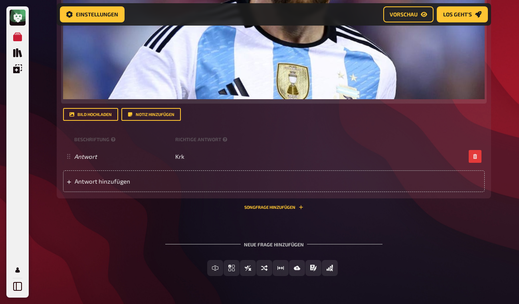
scroll to position [493, 0]
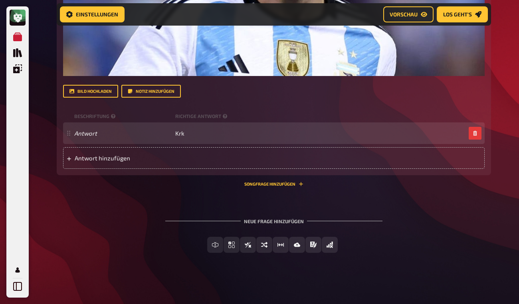
click at [183, 138] on div "Antwort Krk" at bounding box center [274, 133] width 422 height 22
click at [183, 134] on span "Krk" at bounding box center [179, 132] width 9 height 7
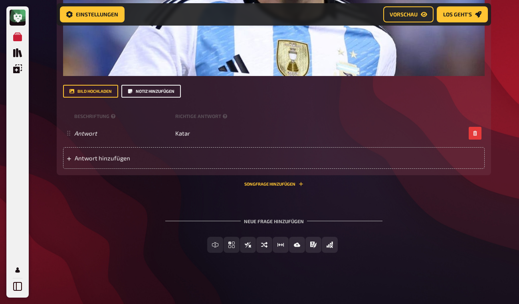
click at [165, 93] on button "Notiz hinzufügen" at bounding box center [151, 91] width 60 height 13
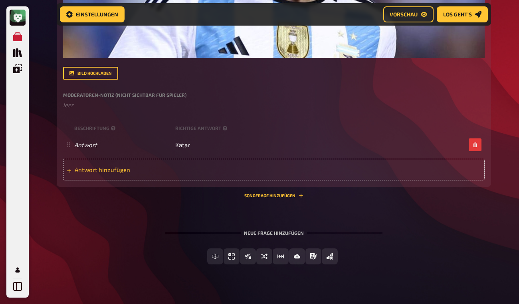
click at [109, 173] on span "Antwort hinzufügen" at bounding box center [137, 169] width 124 height 7
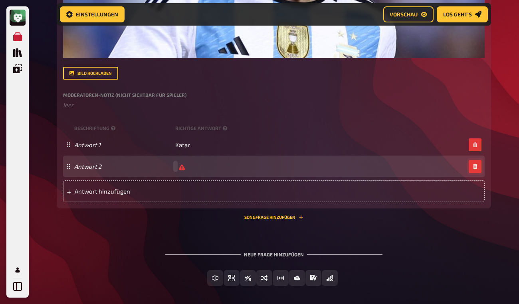
click at [475, 169] on icon "button" at bounding box center [475, 166] width 5 height 5
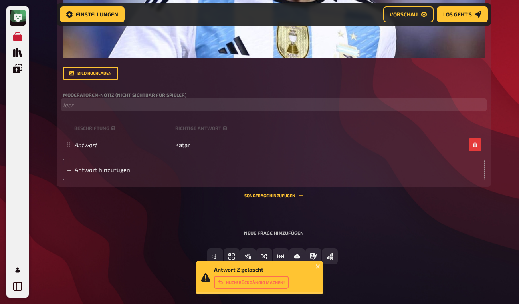
click at [91, 109] on p "﻿ leer" at bounding box center [274, 104] width 422 height 9
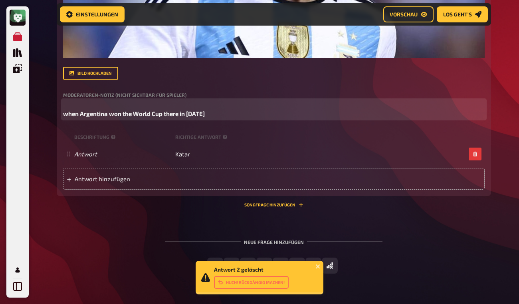
click at [70, 118] on p "when Argentina won the World Cup there in [DATE]" at bounding box center [274, 109] width 422 height 18
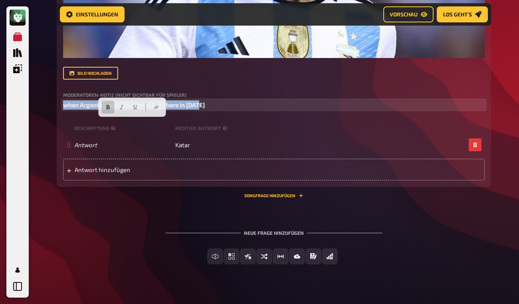
drag, startPoint x: 64, startPoint y: 120, endPoint x: 211, endPoint y: 125, distance: 147.9
click at [211, 109] on p "when Argentina won the World Cup there in [DATE]" at bounding box center [274, 104] width 422 height 9
click at [108, 107] on icon "button" at bounding box center [108, 107] width 4 height 4
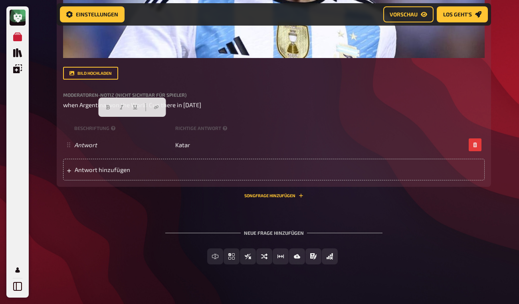
click at [139, 80] on div "Bild hochladen" at bounding box center [274, 73] width 422 height 13
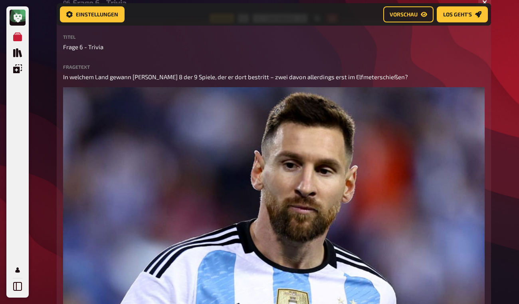
scroll to position [187, 0]
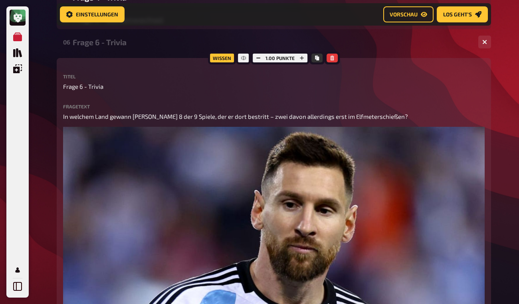
click at [124, 47] on div "06 Frage 6 - Trivia 1" at bounding box center [274, 41] width 435 height 19
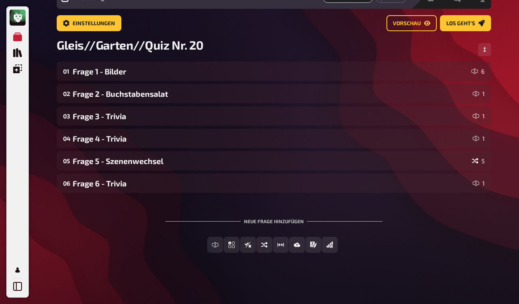
scroll to position [0, 0]
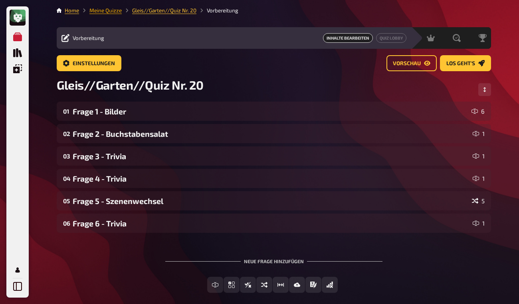
click at [111, 12] on link "Meine Quizze" at bounding box center [106, 10] width 32 height 6
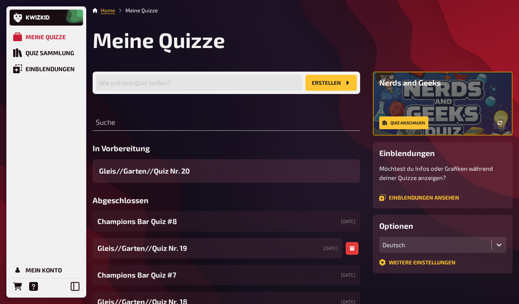
click at [178, 249] on span "Gleis//Garten//Quiz Nr. 19" at bounding box center [142, 248] width 90 height 11
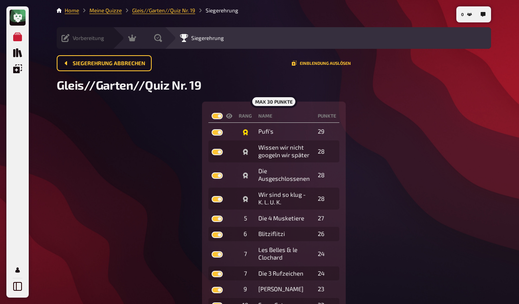
click at [60, 42] on div "Vorbereitung Inhalte Bearbeiten Quiz Lobby" at bounding box center [85, 38] width 56 height 22
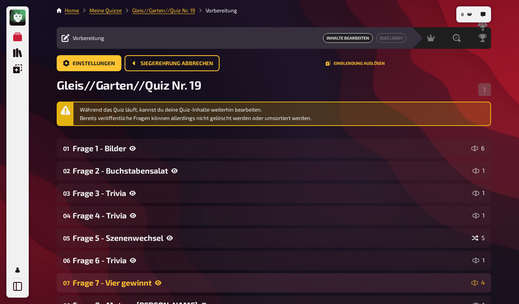
click at [245, 279] on div "Frage 7 - Vier gewinnt" at bounding box center [271, 282] width 396 height 9
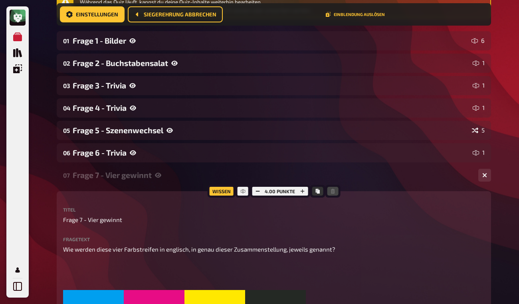
scroll to position [143, 0]
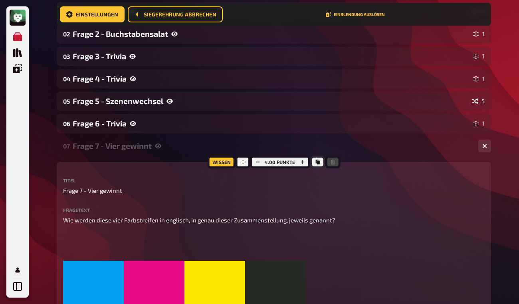
click at [318, 160] on icon "Kopieren" at bounding box center [317, 161] width 5 height 5
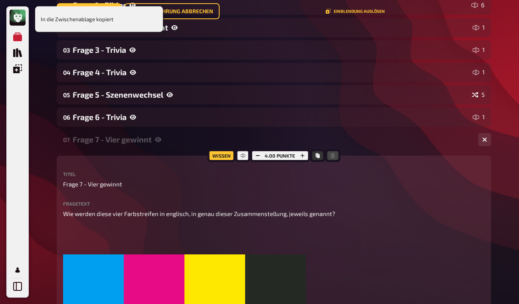
scroll to position [0, 0]
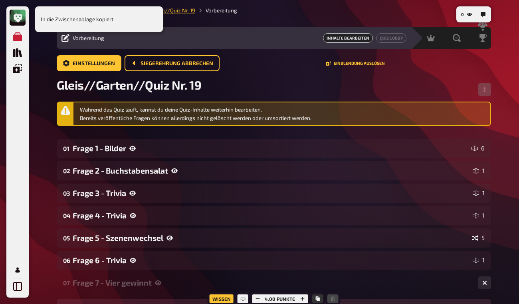
click at [146, 28] on div "In die Zwischenablage kopiert" at bounding box center [99, 19] width 128 height 26
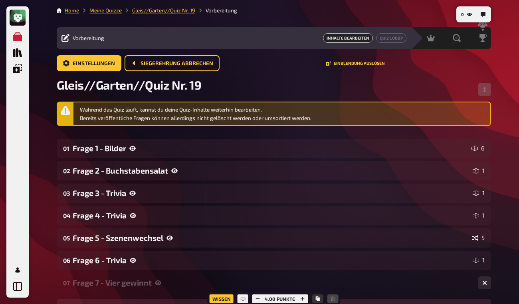
click at [113, 12] on link "Meine Quizze" at bounding box center [106, 10] width 32 height 6
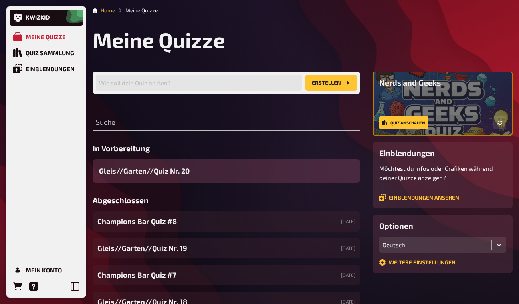
click at [216, 172] on div "Gleis//Garten//Quiz Nr. 20" at bounding box center [227, 171] width 268 height 24
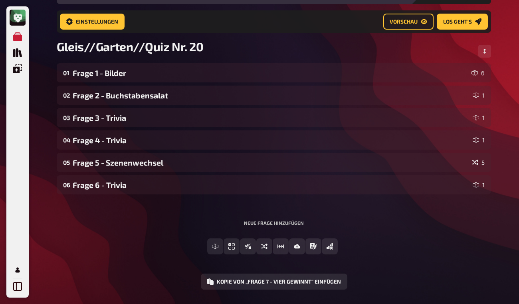
scroll to position [57, 0]
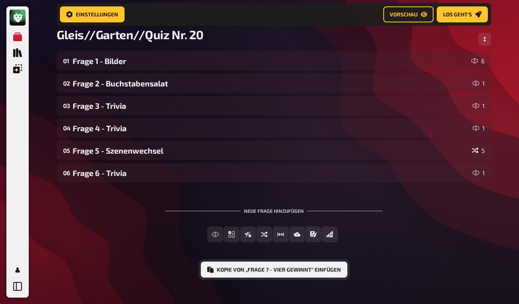
click at [278, 269] on button "Kopie von „Frage 7 - Vier gewinnt“ einfügen" at bounding box center [274, 269] width 147 height 16
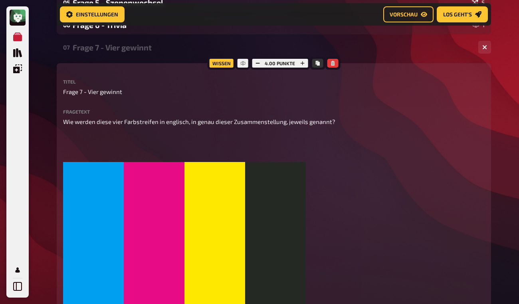
scroll to position [203, 0]
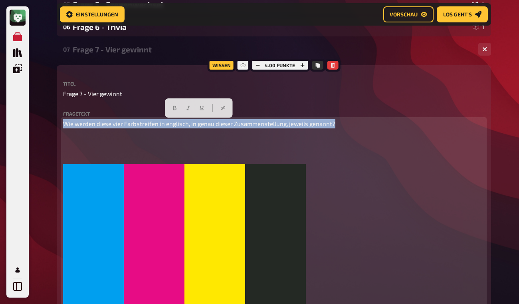
drag, startPoint x: 64, startPoint y: 124, endPoint x: 335, endPoint y: 127, distance: 270.9
click at [335, 127] on p "Wie werden diese vier Farbstreifen in englisch, in genau dieser Zusammenstellun…" at bounding box center [274, 123] width 422 height 9
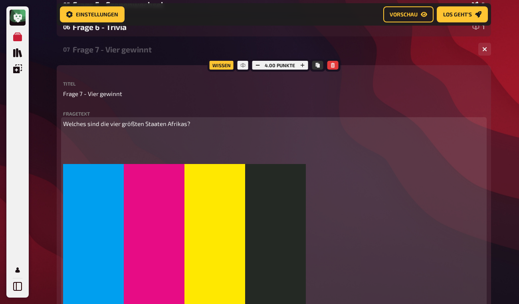
click at [103, 183] on img at bounding box center [184, 285] width 243 height 243
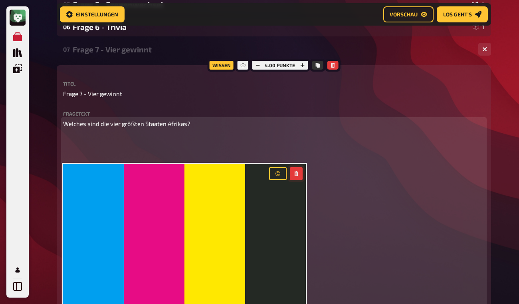
click at [296, 175] on icon "button" at bounding box center [296, 173] width 5 height 5
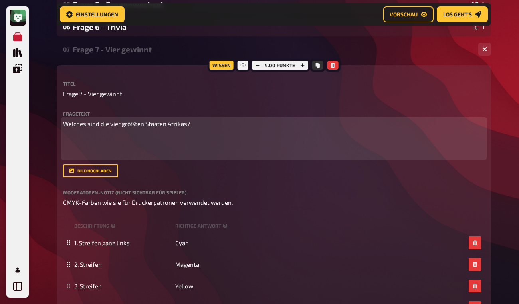
click at [69, 144] on div "Welches sind die vier größten Staaten Afrikas? ﻿ ﻿" at bounding box center [274, 138] width 422 height 39
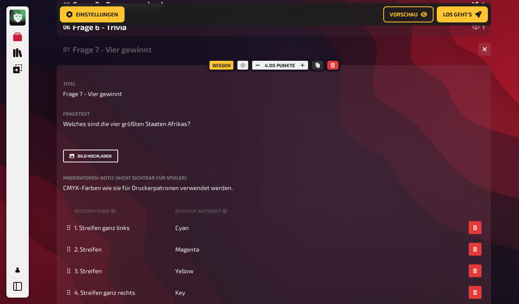
click at [86, 155] on button "Bild hochladen" at bounding box center [90, 155] width 55 height 13
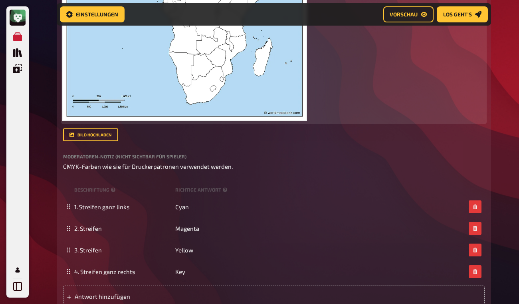
scroll to position [478, 0]
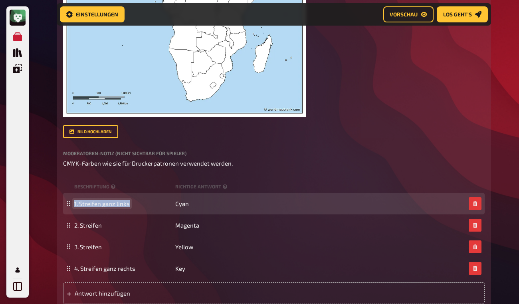
drag, startPoint x: 129, startPoint y: 204, endPoint x: 70, endPoint y: 207, distance: 58.8
click at [70, 207] on div "1. Streifen ganz links Cyan" at bounding box center [274, 204] width 422 height 22
paste span
click at [78, 203] on span "2382 km²" at bounding box center [86, 203] width 25 height 7
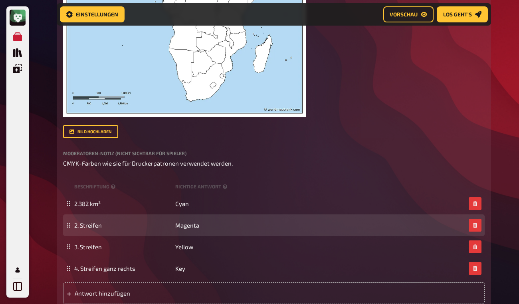
click at [90, 220] on div "2. Streifen Magenta" at bounding box center [274, 225] width 422 height 22
click at [74, 225] on div "2. Streifen Magenta" at bounding box center [274, 225] width 422 height 22
paste span
click at [77, 225] on span "2345" at bounding box center [80, 224] width 13 height 7
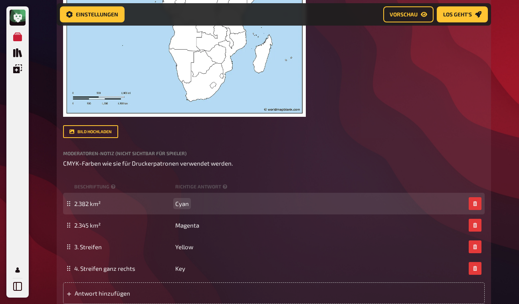
click at [186, 204] on span "Cyan" at bounding box center [182, 203] width 14 height 7
drag, startPoint x: 177, startPoint y: 204, endPoint x: 188, endPoint y: 205, distance: 10.4
click at [188, 205] on span "Cyan" at bounding box center [182, 203] width 14 height 7
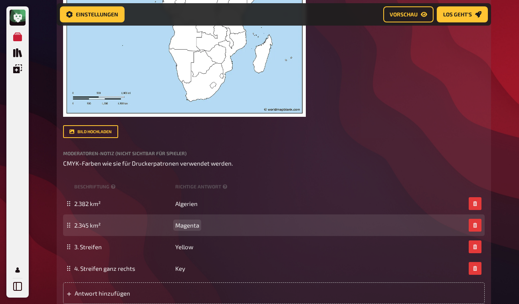
click at [181, 223] on span "Magenta" at bounding box center [187, 224] width 24 height 7
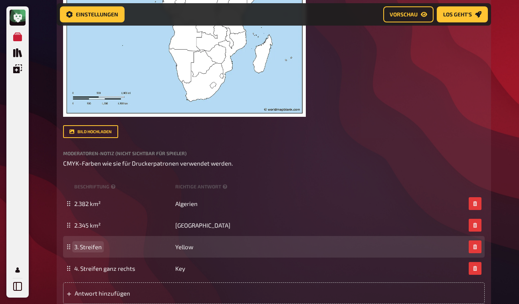
click at [86, 244] on span "3. Streifen" at bounding box center [88, 246] width 28 height 7
drag, startPoint x: 75, startPoint y: 245, endPoint x: 108, endPoint y: 253, distance: 33.9
click at [108, 253] on div "3. Streifen Yellow" at bounding box center [274, 247] width 422 height 22
paste span
click at [77, 249] on span "1879" at bounding box center [80, 246] width 13 height 7
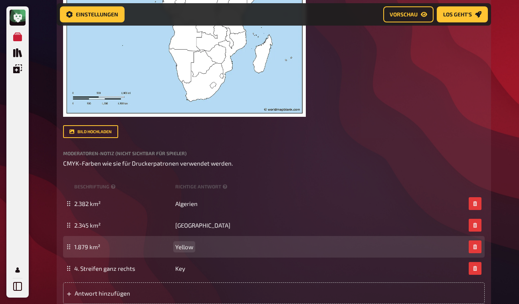
click at [185, 244] on span "Yellow" at bounding box center [184, 246] width 18 height 7
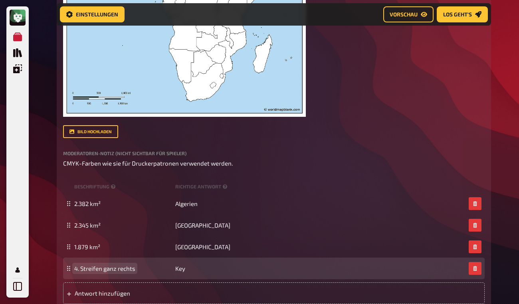
click at [93, 265] on span "4. Streifen ganz rechts" at bounding box center [104, 268] width 61 height 7
drag, startPoint x: 75, startPoint y: 268, endPoint x: 141, endPoint y: 273, distance: 65.7
click at [141, 273] on div "4. Streifen ganz rechts Key" at bounding box center [274, 268] width 422 height 22
click at [180, 271] on span "Key" at bounding box center [180, 268] width 10 height 7
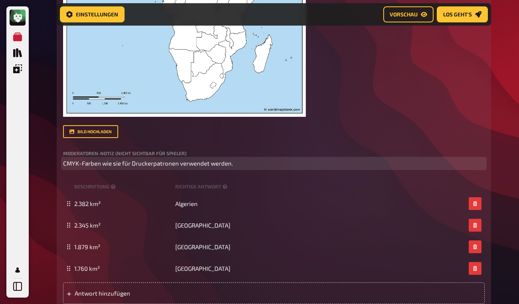
click at [238, 167] on p "CMYK-Farben wie sie für Druckerpatronen verwendet werden." at bounding box center [274, 163] width 422 height 9
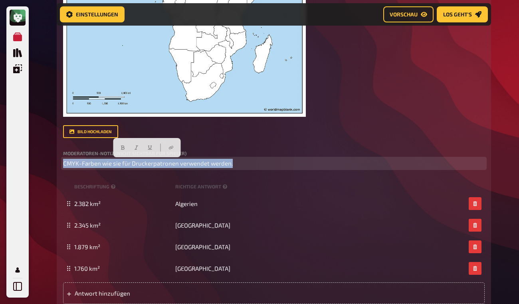
drag, startPoint x: 243, startPoint y: 166, endPoint x: 60, endPoint y: 163, distance: 183.0
click at [60, 163] on div "Wissen 4.00 Punkte Titel Frage 7 - Vier gewinnt Fragetext Welches sind die vier…" at bounding box center [274, 50] width 435 height 520
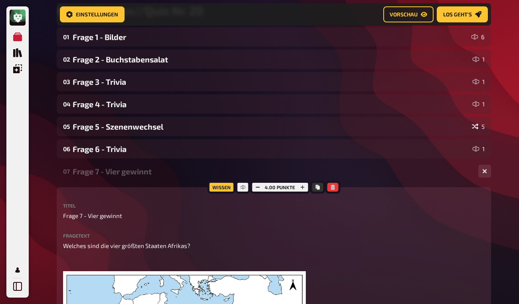
scroll to position [79, 0]
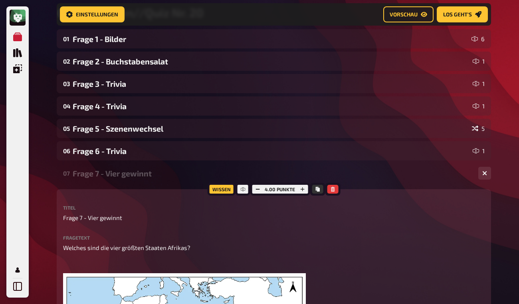
click at [128, 175] on div "Frage 7 - Vier gewinnt" at bounding box center [273, 173] width 400 height 9
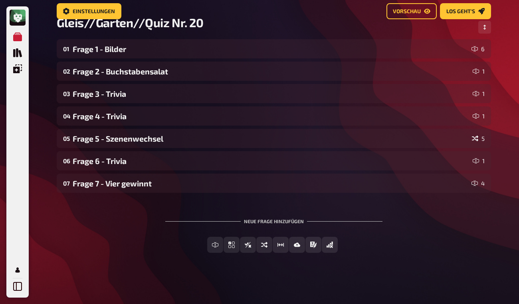
scroll to position [0, 0]
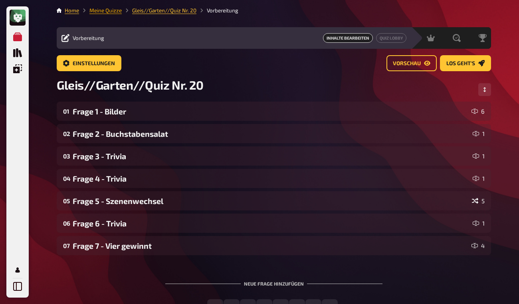
click at [109, 9] on link "Meine Quizze" at bounding box center [106, 10] width 32 height 6
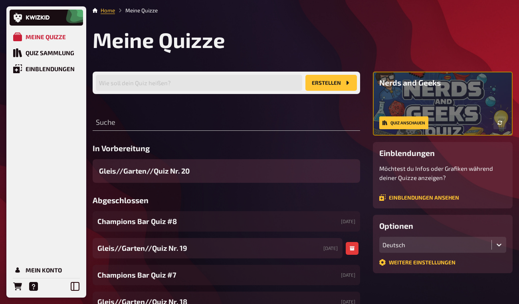
click at [195, 243] on div "Gleis//Garten//Quiz Nr. 19 [DATE]" at bounding box center [218, 248] width 250 height 20
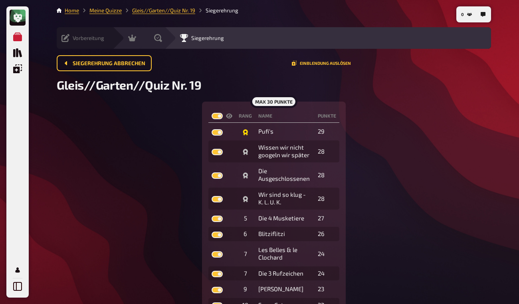
click at [72, 42] on div "Vorbereitung" at bounding box center [83, 38] width 43 height 8
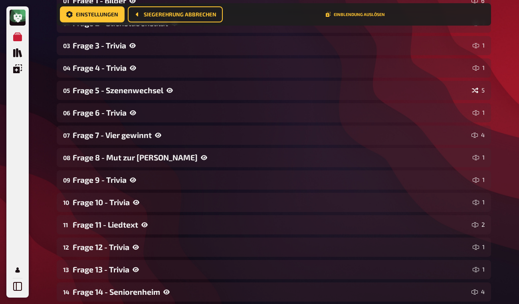
scroll to position [154, 0]
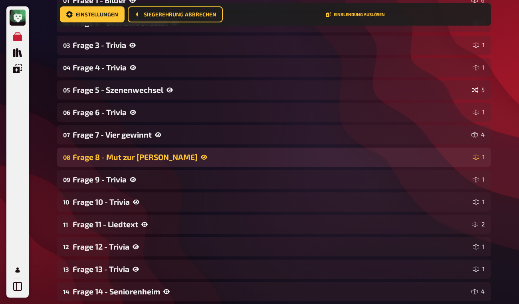
click at [190, 157] on div "Frage 8 - Mut zur [PERSON_NAME]" at bounding box center [271, 156] width 397 height 9
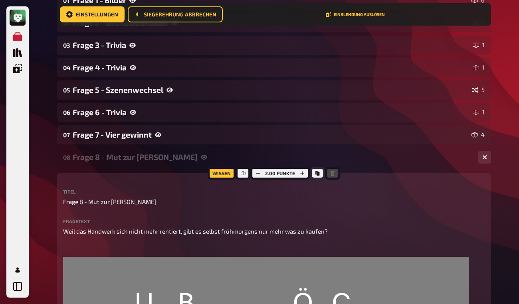
click at [317, 174] on icon "Kopieren" at bounding box center [318, 173] width 4 height 5
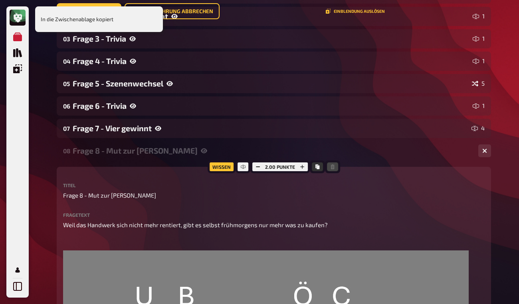
scroll to position [0, 0]
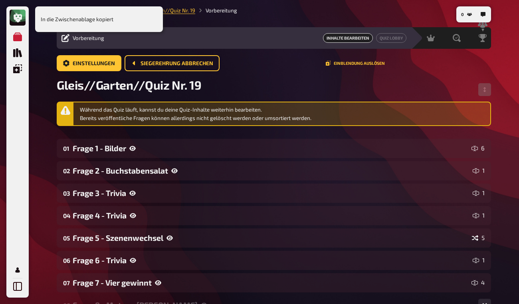
click at [130, 25] on div "In die Zwischenablage kopiert" at bounding box center [99, 19] width 128 height 26
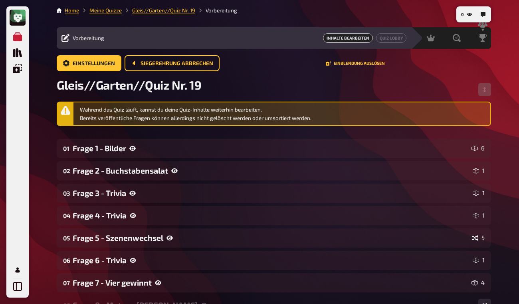
click at [107, 6] on div "In die Zwischenablage kopiert" at bounding box center [99, 6] width 128 height 0
click at [103, 11] on link "Meine Quizze" at bounding box center [106, 10] width 32 height 6
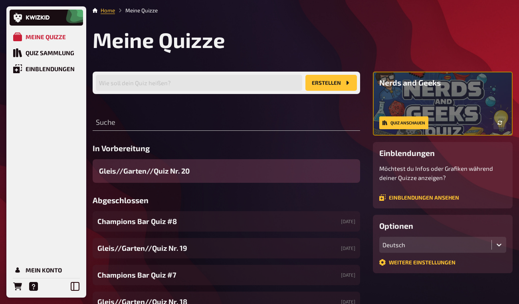
click at [195, 173] on div "Gleis//Garten//Quiz Nr. 20" at bounding box center [227, 171] width 268 height 24
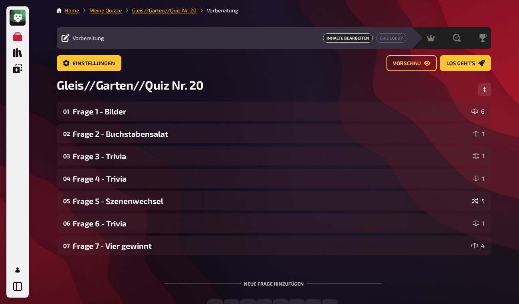
scroll to position [85, 0]
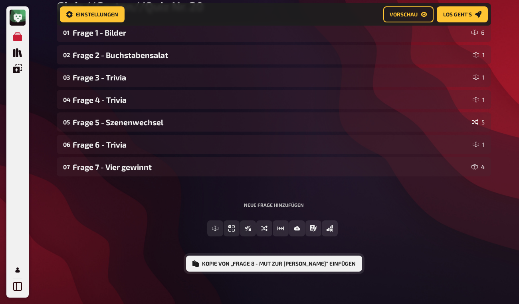
click at [258, 265] on button "Kopie von „Frage 8 - Mut zur [PERSON_NAME]“ einfügen" at bounding box center [274, 263] width 176 height 16
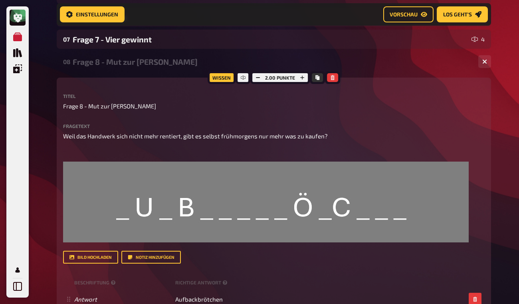
scroll to position [211, 0]
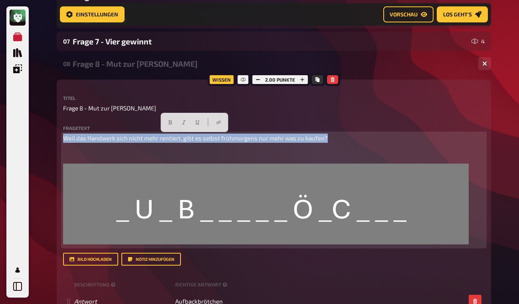
drag, startPoint x: 65, startPoint y: 139, endPoint x: 330, endPoint y: 138, distance: 265.7
click at [330, 138] on p "Weil das Handwerk sich nicht mehr rentiert, gibt es selbst frühmorgens nur mehr…" at bounding box center [274, 137] width 422 height 9
click at [167, 170] on img at bounding box center [266, 203] width 406 height 81
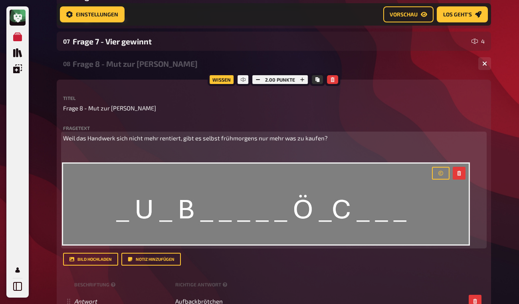
click at [140, 152] on p "﻿" at bounding box center [274, 152] width 422 height 9
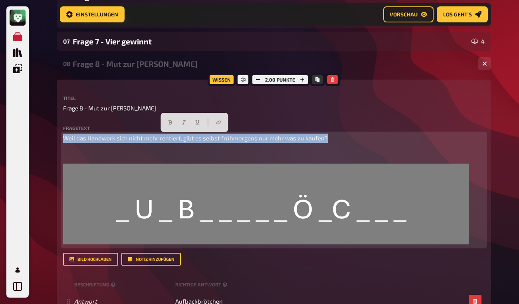
drag, startPoint x: 64, startPoint y: 138, endPoint x: 327, endPoint y: 136, distance: 262.9
click at [327, 136] on p "Weil das Handwerk sich nicht mehr rentiert, gibt es selbst frühmorgens nur mehr…" at bounding box center [274, 137] width 422 height 9
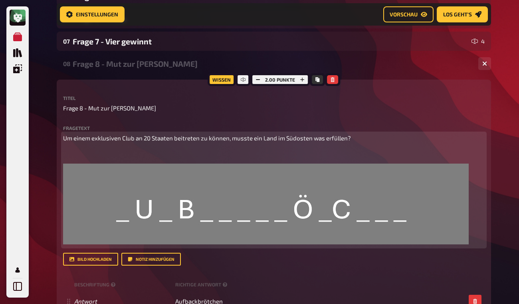
click at [243, 180] on img at bounding box center [266, 203] width 406 height 81
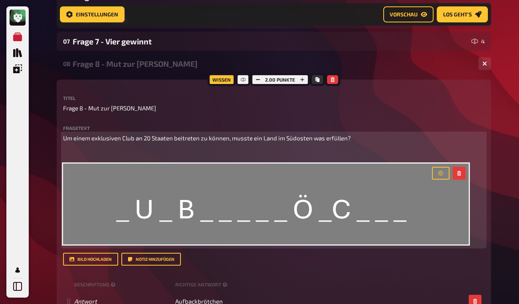
click at [464, 175] on button "button" at bounding box center [459, 173] width 13 height 13
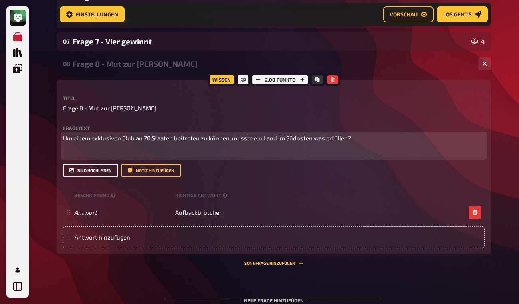
click at [108, 169] on button "Bild hochladen" at bounding box center [90, 170] width 55 height 13
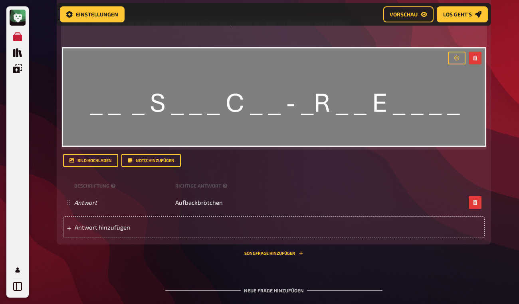
scroll to position [358, 0]
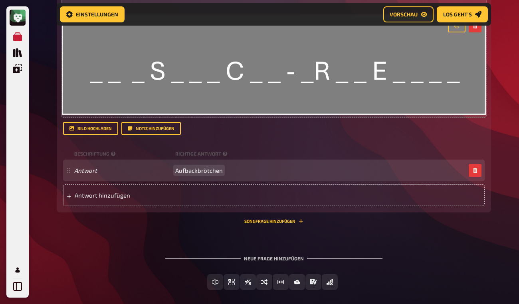
click at [203, 171] on span "Aufbackbrötchen" at bounding box center [199, 170] width 48 height 7
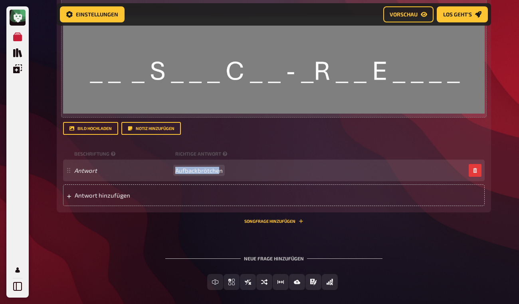
drag, startPoint x: 176, startPoint y: 169, endPoint x: 221, endPoint y: 171, distance: 44.4
click at [221, 171] on span "Aufbackbrötchen" at bounding box center [199, 170] width 48 height 7
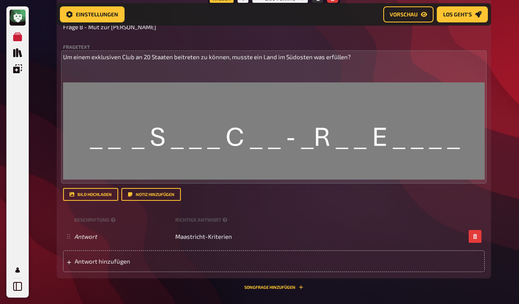
scroll to position [290, 0]
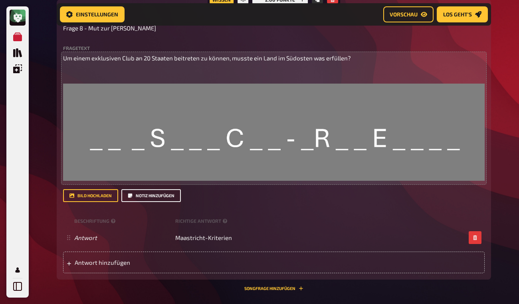
click at [166, 192] on button "Notiz hinzufügen" at bounding box center [151, 195] width 60 height 13
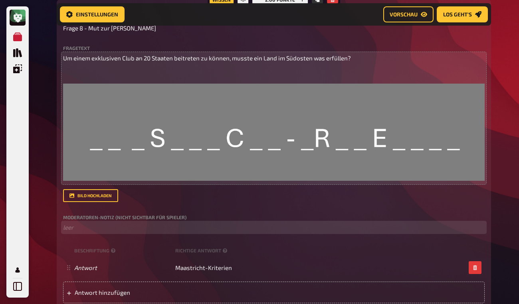
click at [125, 231] on p "﻿ leer" at bounding box center [274, 227] width 422 height 9
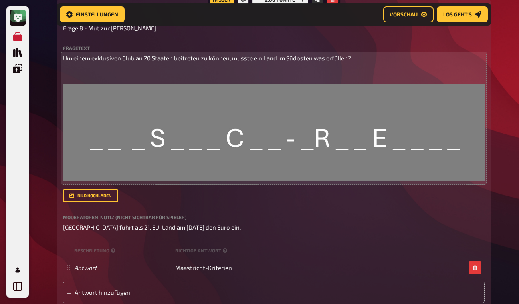
click at [149, 195] on div "Bild hochladen" at bounding box center [274, 195] width 422 height 13
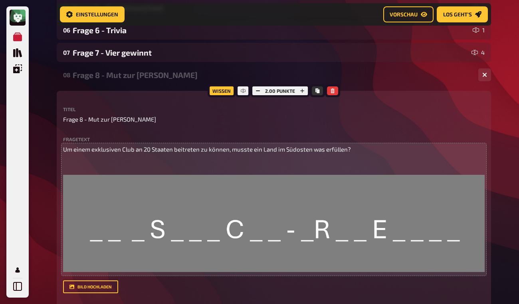
scroll to position [198, 0]
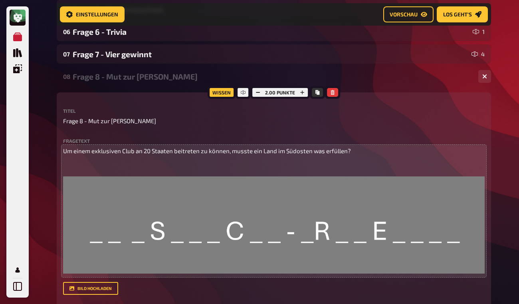
click at [176, 80] on div "Frage 8 - Mut zur [PERSON_NAME]" at bounding box center [273, 76] width 400 height 9
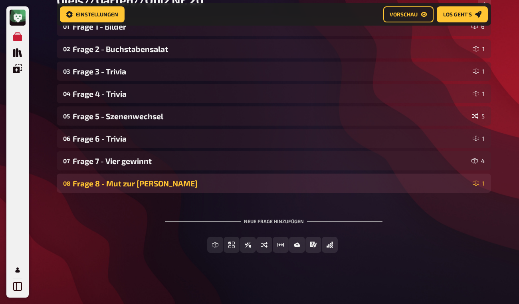
scroll to position [92, 0]
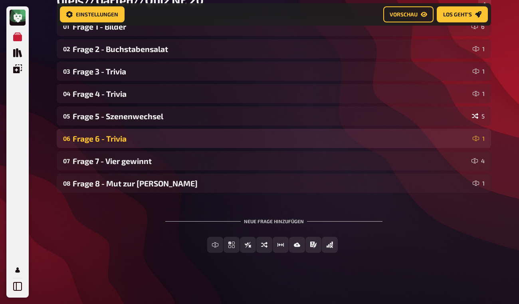
click at [274, 139] on div "Frage 6 - Trivia" at bounding box center [271, 138] width 397 height 9
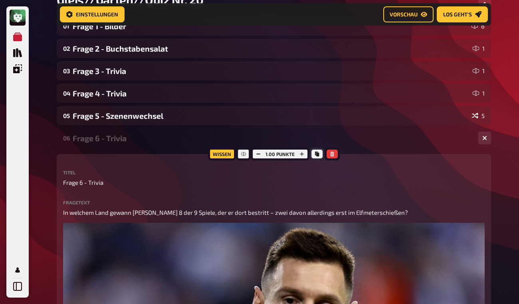
click at [318, 157] on button "Kopieren" at bounding box center [317, 153] width 11 height 9
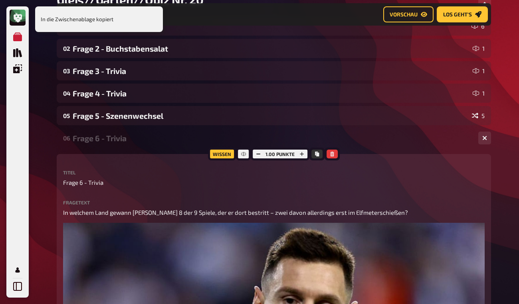
click at [127, 17] on div "In die Zwischenablage kopiert" at bounding box center [99, 19] width 128 height 26
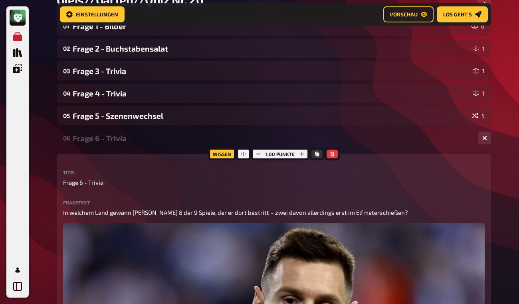
drag, startPoint x: 523, startPoint y: 60, endPoint x: 526, endPoint y: 151, distance: 90.8
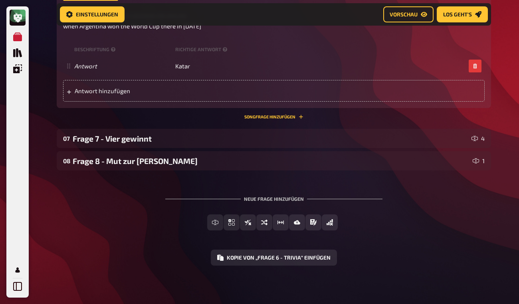
scroll to position [591, 0]
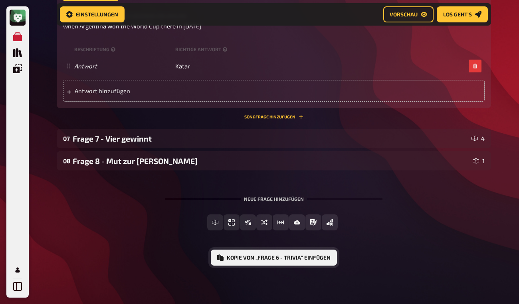
click at [295, 258] on button "Kopie von „Frage 6 - Trivia“ einfügen" at bounding box center [274, 257] width 126 height 16
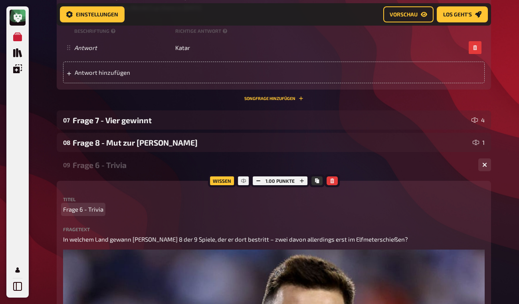
click at [84, 214] on span "Frage 6 - Trivia" at bounding box center [83, 209] width 40 height 9
click at [83, 214] on span "Frage 6 - Trivia" at bounding box center [83, 209] width 40 height 9
click at [497, 211] on div "Home Meine Quizze Gleis//Garten//Quiz Nr. 20 Vorbereitung Vorbereitung Inhalte …" at bounding box center [274, 76] width 448 height 1335
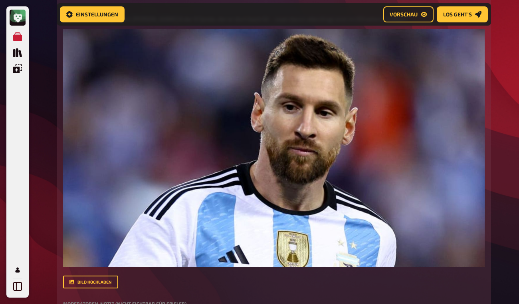
scroll to position [810, 0]
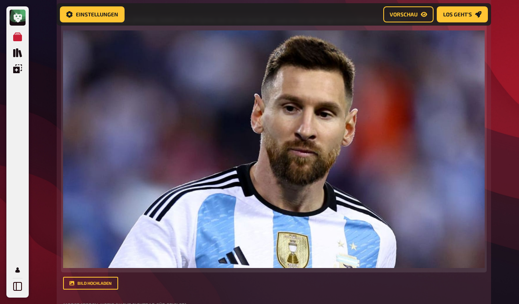
click at [187, 25] on p "In welchem Land gewann [PERSON_NAME] 8 der 9 Spiele, der er dort bestritt – zwe…" at bounding box center [274, 20] width 422 height 9
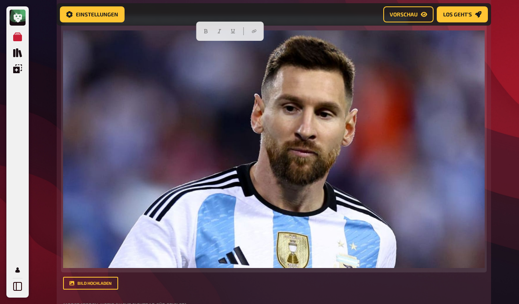
drag, startPoint x: 64, startPoint y: 45, endPoint x: 397, endPoint y: 48, distance: 333.3
click at [397, 24] on span "In welchem Land gewann [PERSON_NAME] 8 der 9 Spiele, der er dort bestritt – zwe…" at bounding box center [235, 19] width 345 height 7
paste div
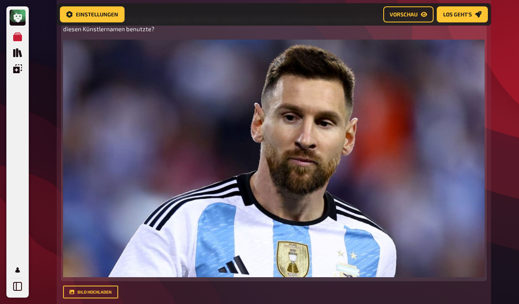
click at [217, 34] on p "[PERSON_NAME] fiktive Pop-Sängerin hieß fast "[PERSON_NAME][US_STATE]", bis die…" at bounding box center [274, 25] width 422 height 18
click at [387, 34] on p "[PERSON_NAME] fiktive Pop-Sängerin hieß fast "[PERSON_NAME][US_STATE]", bis die…" at bounding box center [274, 25] width 422 height 18
click at [149, 34] on p "[PERSON_NAME] fiktive Pop-Sängerin hieß fast "[PERSON_NAME][US_STATE]", bis die…" at bounding box center [274, 25] width 422 height 18
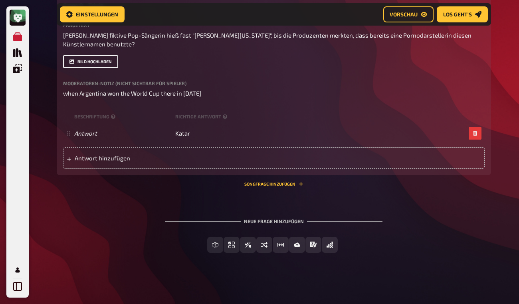
click at [94, 68] on button "Bild hochladen" at bounding box center [90, 61] width 55 height 13
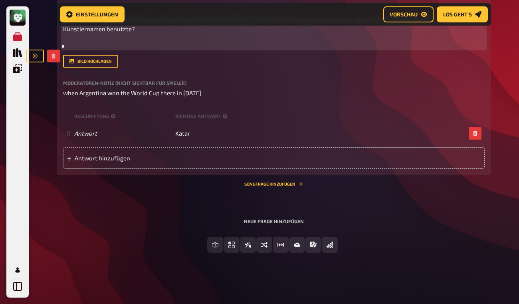
click at [98, 34] on p "[PERSON_NAME] fiktive Pop-Sängerin hieß fast "[PERSON_NAME][US_STATE]", bis die…" at bounding box center [274, 25] width 422 height 18
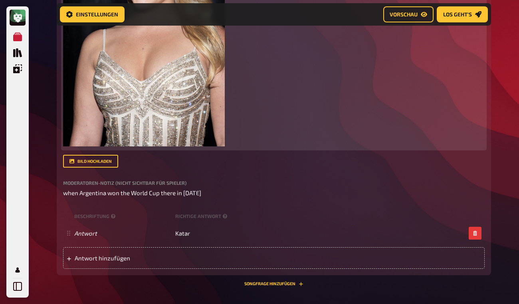
scroll to position [1090, 0]
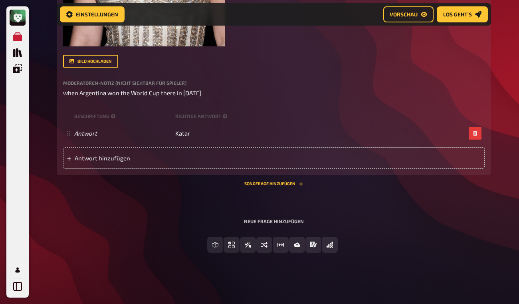
click at [174, 86] on div "Moderatoren-Notiz (nicht sichtbar für Spieler) when Argentina won the World Cup…" at bounding box center [274, 88] width 422 height 17
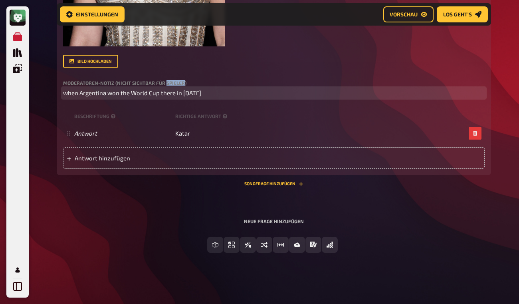
click at [176, 93] on span "when Argentina won the World Cup there in [DATE]" at bounding box center [132, 92] width 138 height 7
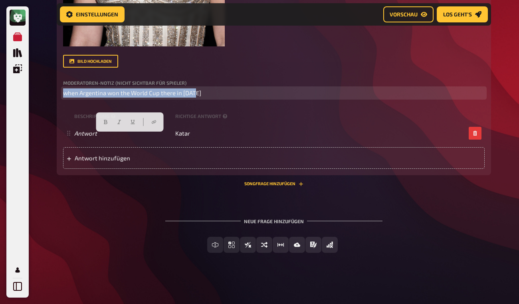
drag, startPoint x: 67, startPoint y: 91, endPoint x: 229, endPoint y: 90, distance: 161.8
click at [229, 90] on p "when Argentina won the World Cup there in [DATE]" at bounding box center [274, 92] width 422 height 9
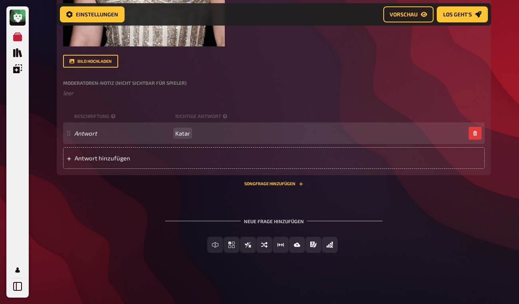
click at [185, 137] on span "Katar" at bounding box center [182, 132] width 15 height 7
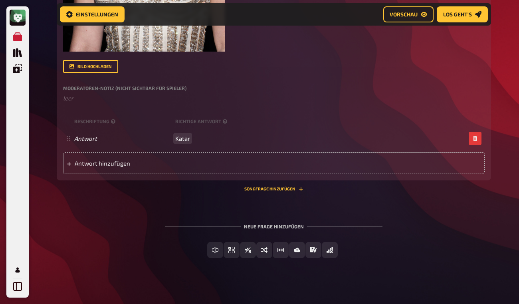
scroll to position [1043, 0]
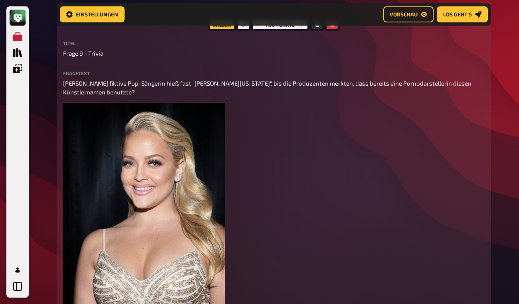
scroll to position [738, 0]
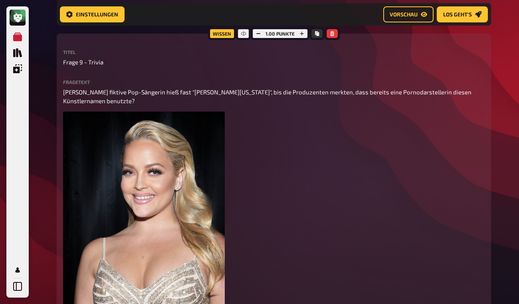
click at [140, 27] on div "09 Frage 9 - Trivia 1" at bounding box center [274, 17] width 435 height 19
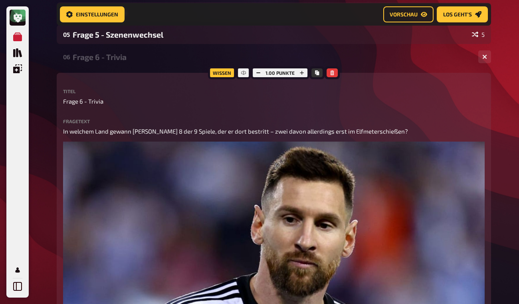
scroll to position [155, 0]
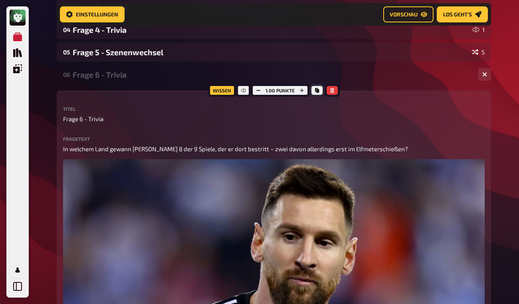
click at [316, 89] on icon "Kopieren" at bounding box center [317, 90] width 4 height 5
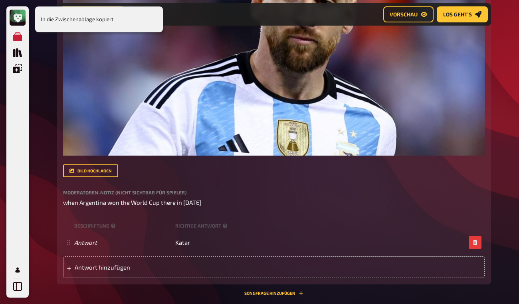
scroll to position [613, 0]
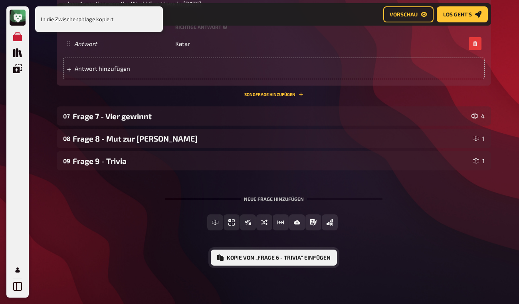
click at [283, 254] on button "Kopie von „Frage 6 - Trivia“ einfügen" at bounding box center [274, 257] width 126 height 16
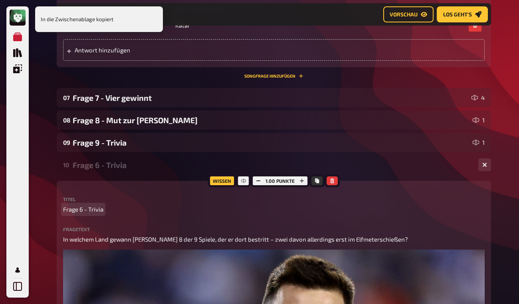
click at [80, 214] on span "Frage 6 - Trivia" at bounding box center [83, 209] width 40 height 9
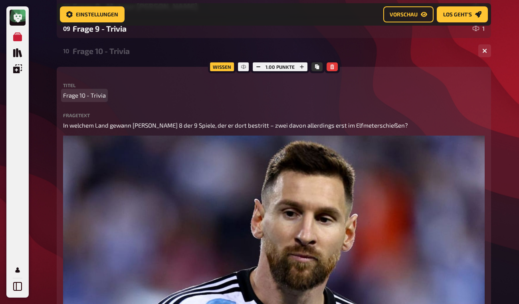
scroll to position [718, 0]
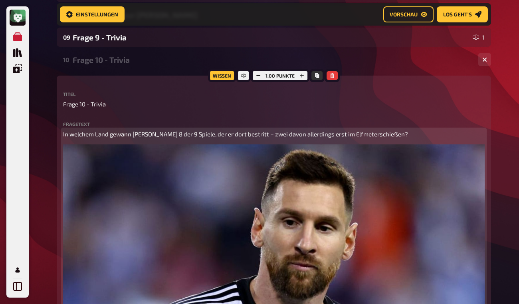
click at [473, 203] on img at bounding box center [274, 262] width 422 height 237
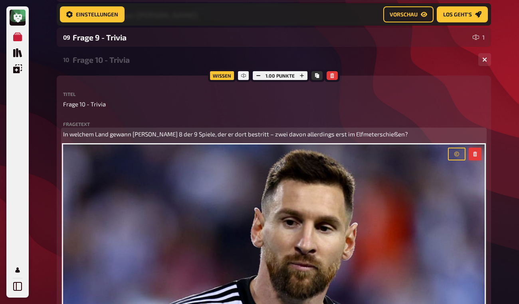
click at [478, 160] on button "button" at bounding box center [475, 153] width 13 height 13
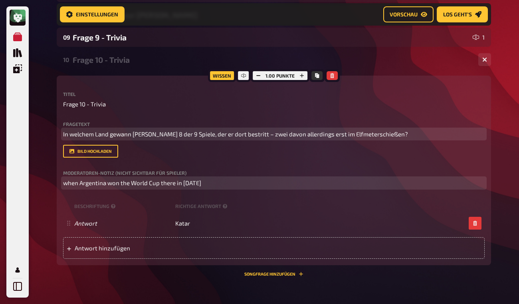
click at [191, 186] on span "when Argentina won the World Cup there in [DATE]" at bounding box center [132, 182] width 138 height 7
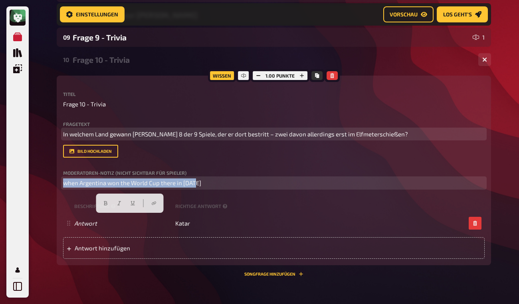
drag, startPoint x: 206, startPoint y: 218, endPoint x: 50, endPoint y: 217, distance: 156.2
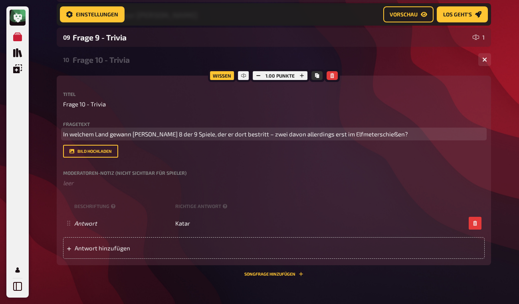
click at [131, 137] on span "In welchem Land gewann [PERSON_NAME] 8 der 9 Spiele, der er dort bestritt – zwe…" at bounding box center [235, 133] width 345 height 7
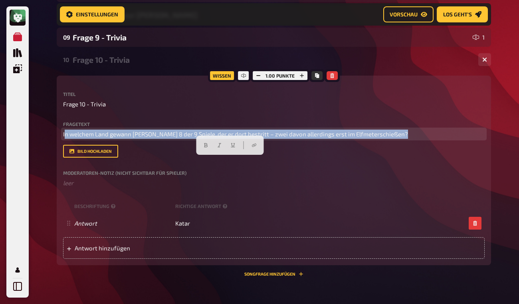
drag, startPoint x: 400, startPoint y: 163, endPoint x: 62, endPoint y: 161, distance: 337.6
click at [62, 161] on div "Wissen 1.00 Punkte Titel Frage 10 - Trivia Fragetext In welchem Land gewann [PE…" at bounding box center [274, 170] width 435 height 189
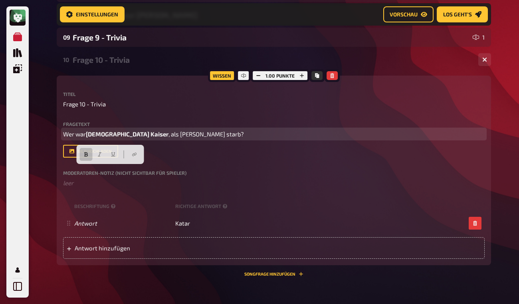
drag, startPoint x: 88, startPoint y: 171, endPoint x: 135, endPoint y: 172, distance: 47.6
click at [135, 139] on p "Wer war [DEMOGRAPHIC_DATA] Kaiser , als [PERSON_NAME] starb?" at bounding box center [274, 133] width 422 height 9
click at [85, 155] on button "button" at bounding box center [87, 154] width 13 height 13
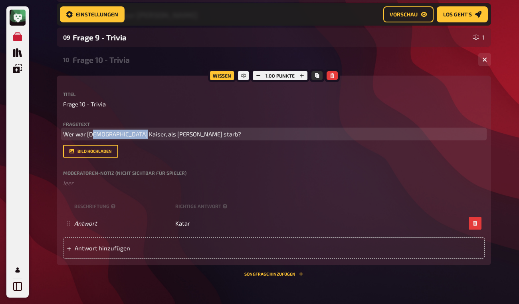
click at [67, 139] on p "Wer war [DEMOGRAPHIC_DATA] Kaiser, als [PERSON_NAME] starb?" at bounding box center [274, 133] width 422 height 9
click at [75, 139] on p "Wer war [DEMOGRAPHIC_DATA] Kaiser, als [PERSON_NAME] starb?" at bounding box center [274, 133] width 422 height 9
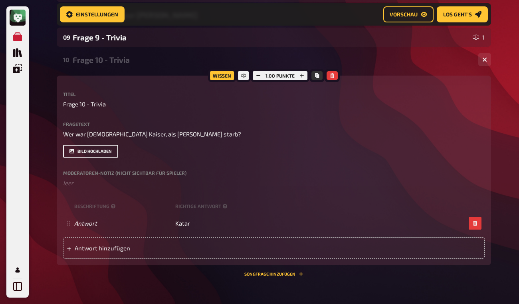
click at [77, 157] on button "Bild hochladen" at bounding box center [90, 151] width 55 height 13
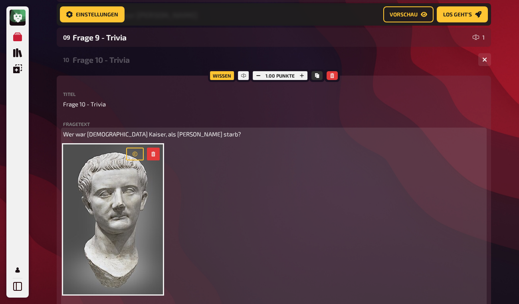
click at [107, 139] on p "Wer war [DEMOGRAPHIC_DATA] Kaiser, als [PERSON_NAME] starb?" at bounding box center [274, 133] width 422 height 9
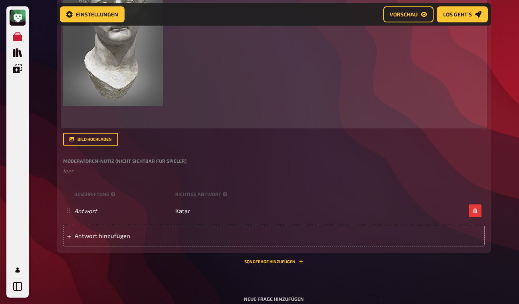
scroll to position [907, 0]
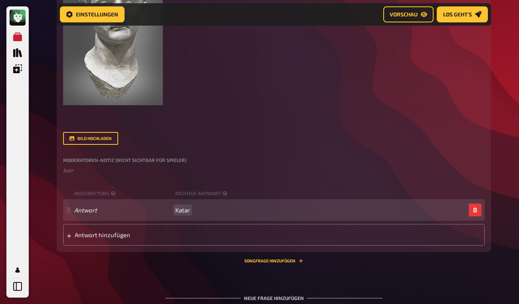
click at [176, 213] on span "Katar" at bounding box center [182, 209] width 15 height 7
drag, startPoint x: 176, startPoint y: 247, endPoint x: 197, endPoint y: 248, distance: 21.2
click at [197, 213] on div "Antwort Katar" at bounding box center [270, 209] width 392 height 7
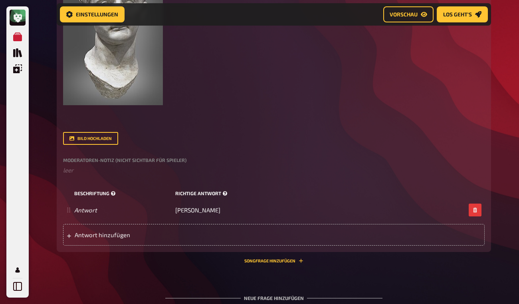
click at [265, 199] on div "Beschriftung Richtige Antwort" at bounding box center [274, 193] width 422 height 12
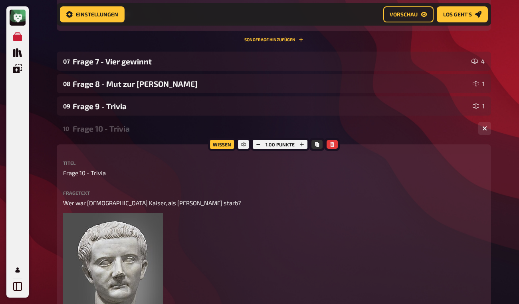
scroll to position [662, 0]
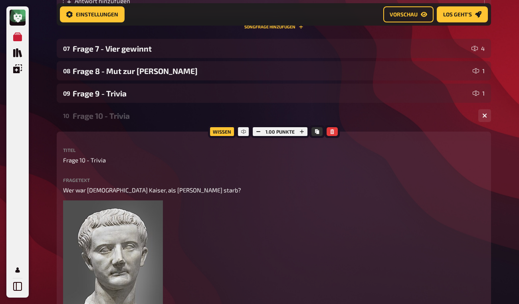
click at [113, 120] on div "Frage 10 - Trivia" at bounding box center [273, 115] width 400 height 9
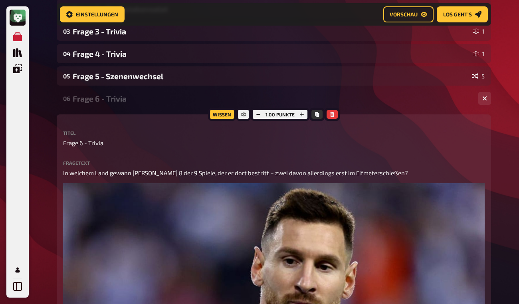
scroll to position [129, 0]
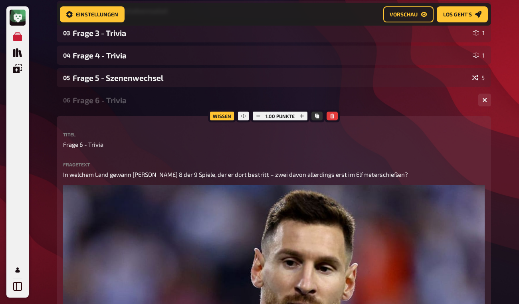
click at [138, 100] on div "Frage 6 - Trivia" at bounding box center [273, 99] width 400 height 9
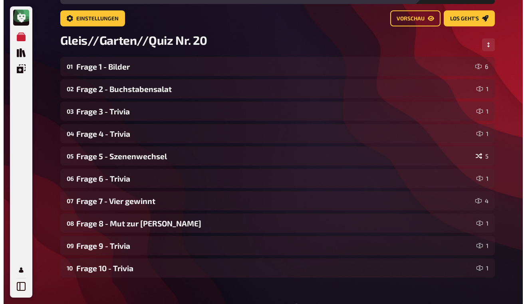
scroll to position [0, 0]
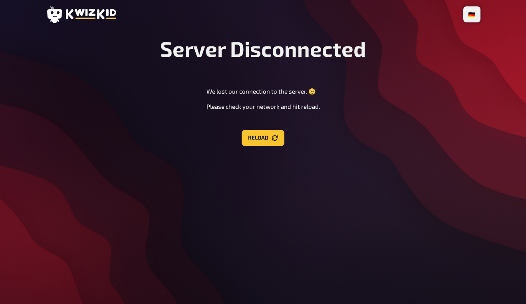
click at [352, 104] on div "Server Disconnected We lost our connection to the server. 🥺 Please check your n…" at bounding box center [263, 91] width 435 height 110
click at [267, 129] on div "Server Disconnected We lost our connection to the server. 🥺 Please check your n…" at bounding box center [263, 91] width 435 height 110
click at [265, 136] on button "Reload" at bounding box center [263, 138] width 43 height 16
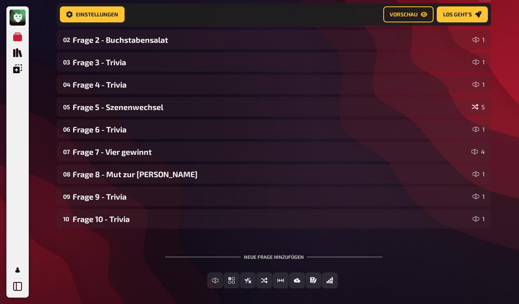
scroll to position [1, 0]
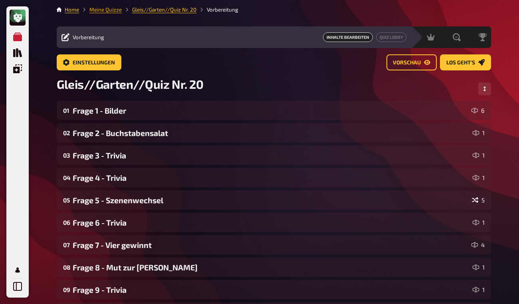
click at [113, 10] on link "Meine Quizze" at bounding box center [106, 9] width 32 height 6
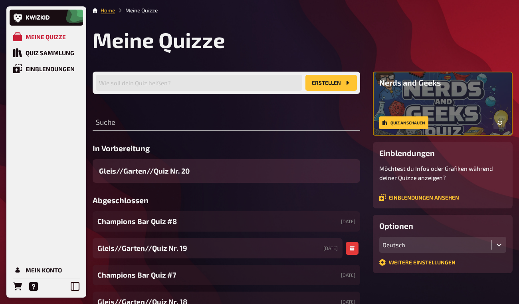
click at [265, 255] on div "Gleis//Garten//Quiz Nr. 19 [DATE]" at bounding box center [218, 248] width 250 height 20
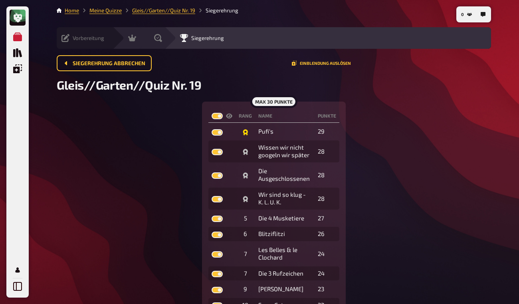
click at [66, 39] on icon at bounding box center [66, 38] width 8 height 8
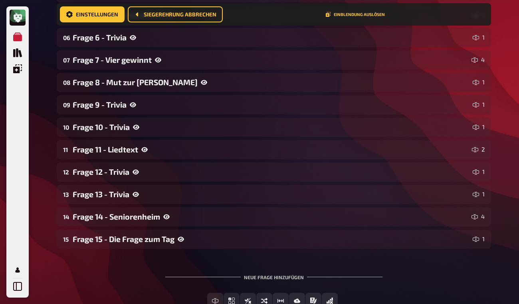
scroll to position [237, 0]
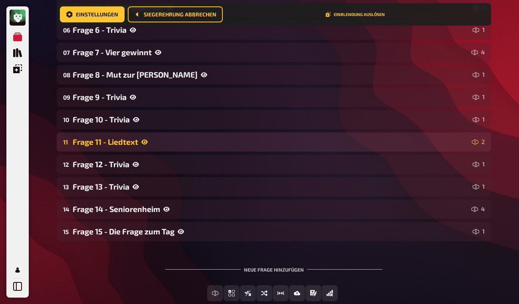
click at [340, 140] on div "Frage 11 - Liedtext" at bounding box center [271, 141] width 396 height 9
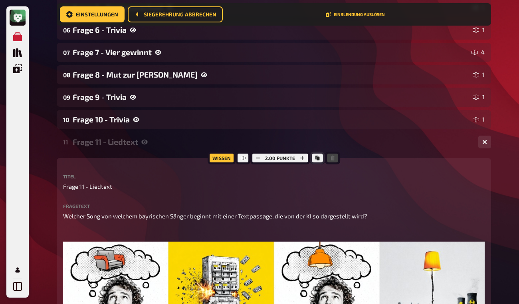
click at [317, 157] on icon "Kopieren" at bounding box center [318, 157] width 4 height 5
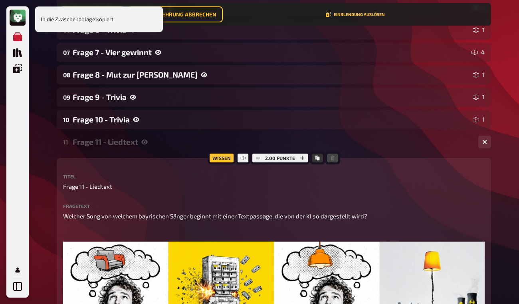
scroll to position [0, 0]
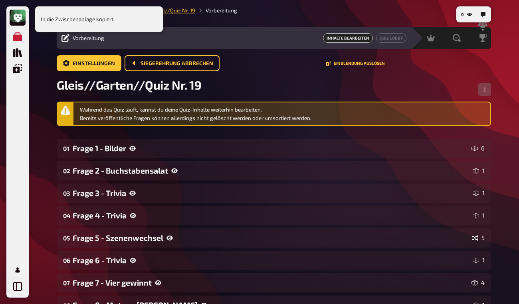
click at [92, 18] on div "In die Zwischenablage kopiert" at bounding box center [99, 19] width 128 height 26
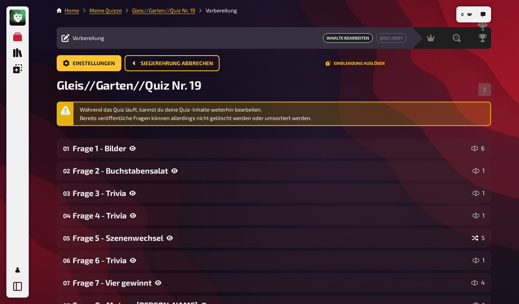
click at [113, 10] on link "Meine Quizze" at bounding box center [106, 10] width 32 height 6
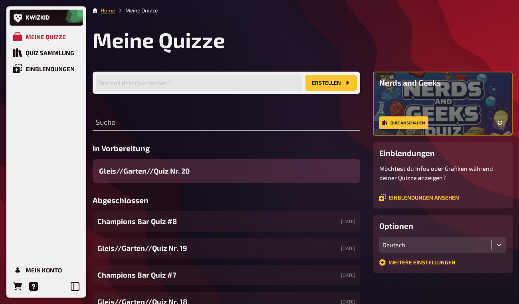
click at [216, 171] on div "Gleis//Garten//Quiz Nr. 20" at bounding box center [227, 171] width 268 height 24
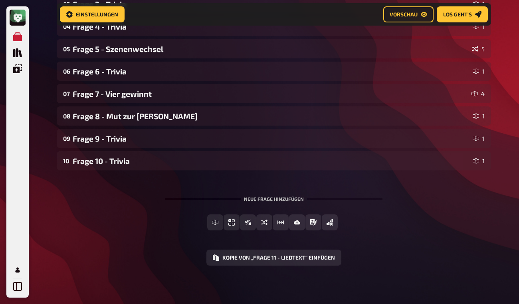
scroll to position [152, 0]
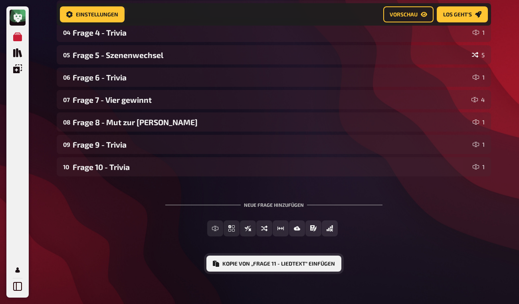
click at [286, 265] on button "Kopie von „Frage 11 - Liedtext“ einfügen" at bounding box center [274, 263] width 135 height 16
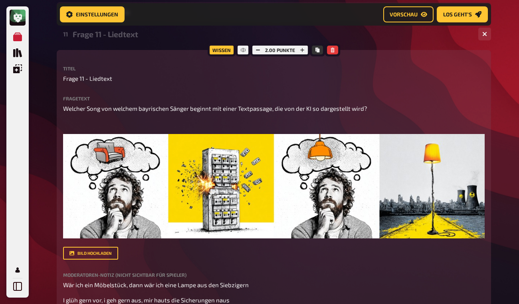
scroll to position [308, 0]
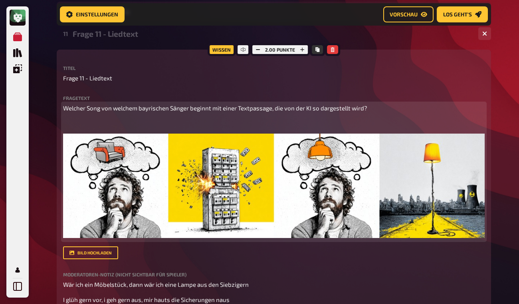
click at [284, 192] on img at bounding box center [274, 185] width 422 height 104
click at [473, 144] on button "button" at bounding box center [475, 143] width 13 height 13
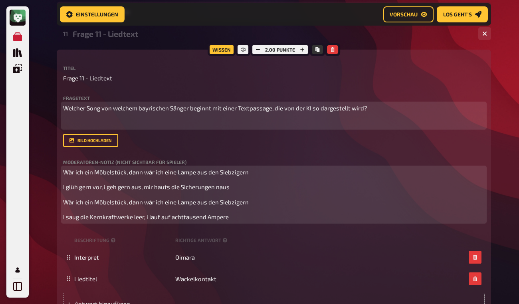
click at [171, 173] on span "Wär ich ein Möbelstück, dann wär ich eine Lampe aus den Siebzigern" at bounding box center [156, 171] width 186 height 7
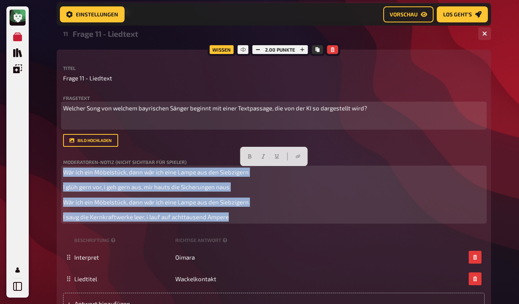
drag, startPoint x: 117, startPoint y: 188, endPoint x: 231, endPoint y: 221, distance: 118.0
click at [231, 221] on div "Wär ich ein Möbelstück, dann wär ich eine Lampe aus den Siebzigern I glüh gern …" at bounding box center [274, 194] width 422 height 54
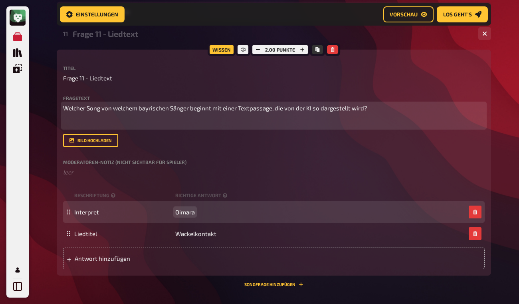
click at [184, 215] on span "Oimara" at bounding box center [185, 211] width 20 height 7
drag, startPoint x: 178, startPoint y: 218, endPoint x: 197, endPoint y: 217, distance: 18.8
click at [197, 215] on div "Interpret Oimara" at bounding box center [270, 211] width 392 height 7
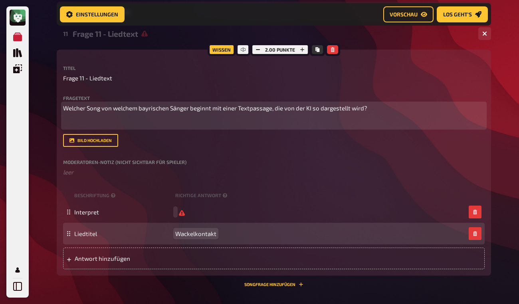
click at [181, 237] on span "Wackelkontakt" at bounding box center [195, 233] width 41 height 7
drag, startPoint x: 176, startPoint y: 241, endPoint x: 217, endPoint y: 239, distance: 40.8
click at [217, 237] on div "Liedtitel Wackelkontakt" at bounding box center [270, 233] width 392 height 7
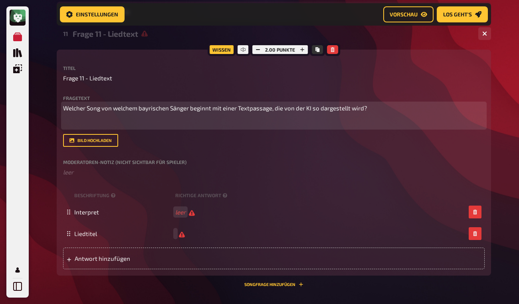
click at [213, 141] on div "Bild hochladen" at bounding box center [274, 140] width 422 height 13
click at [125, 35] on div "Frage 11 - Liedtext" at bounding box center [273, 33] width 400 height 9
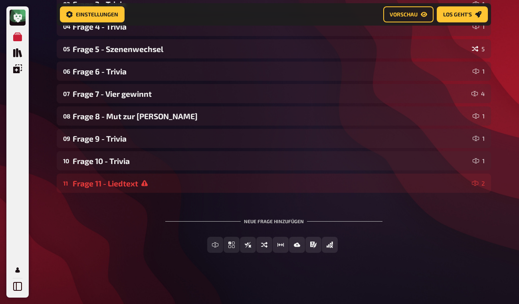
scroll to position [159, 0]
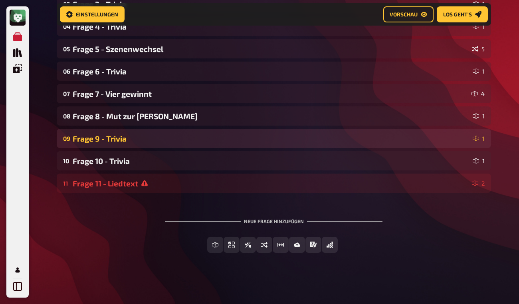
click at [199, 144] on div "09 Frage 9 - Trivia 1" at bounding box center [274, 138] width 435 height 19
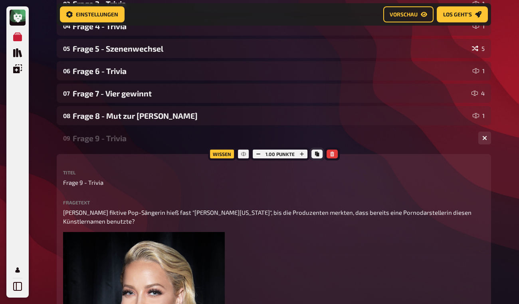
click at [317, 155] on icon "Kopieren" at bounding box center [317, 153] width 4 height 5
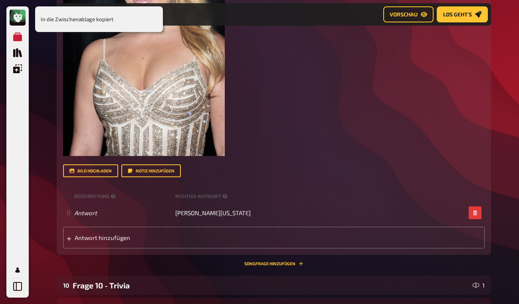
scroll to position [651, 0]
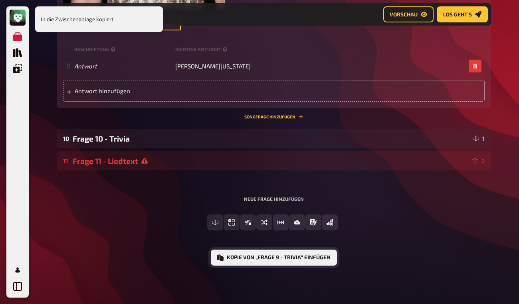
click at [282, 258] on button "Kopie von „Frage 9 - Trivia“ einfügen" at bounding box center [274, 257] width 126 height 16
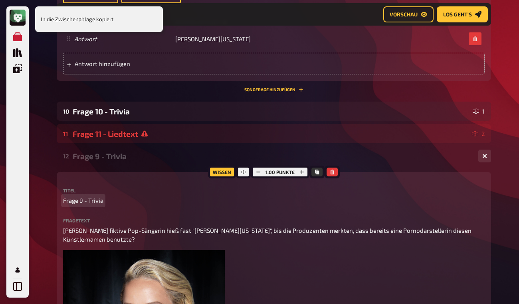
click at [82, 205] on span "Frage 9 - Trivia" at bounding box center [83, 200] width 40 height 9
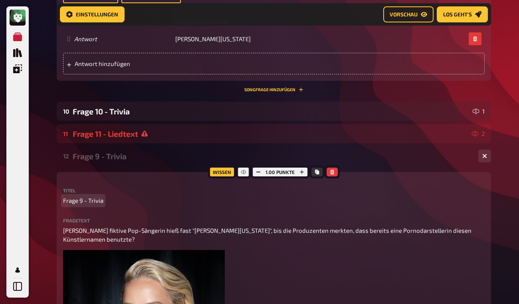
click at [82, 205] on span "Frage 9 - Trivia" at bounding box center [83, 200] width 40 height 9
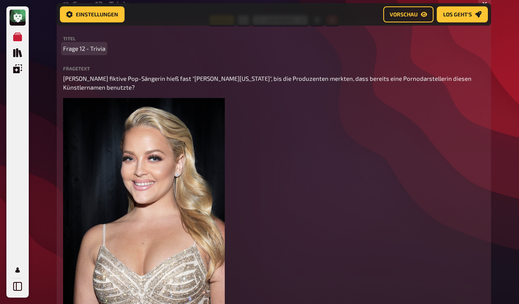
scroll to position [811, 0]
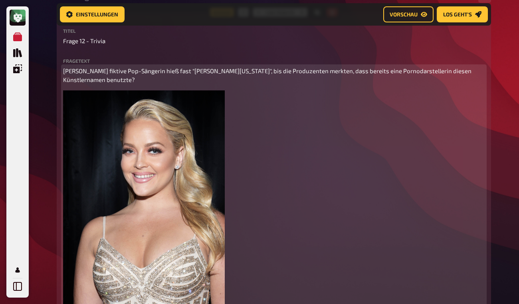
click at [92, 84] on span "[PERSON_NAME] fiktive Pop-Sängerin hieß fast "[PERSON_NAME][US_STATE]", bis die…" at bounding box center [268, 75] width 410 height 16
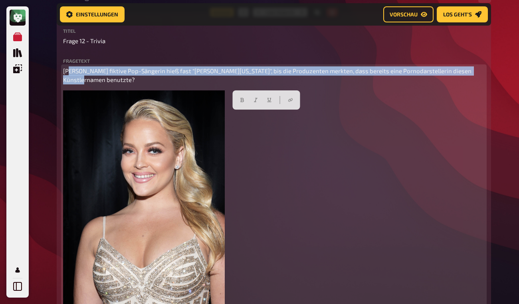
drag, startPoint x: 65, startPoint y: 115, endPoint x: 474, endPoint y: 115, distance: 409.2
click at [474, 84] on p "[PERSON_NAME] fiktive Pop-Sängerin hieß fast "[PERSON_NAME][US_STATE]", bis die…" at bounding box center [274, 75] width 422 height 18
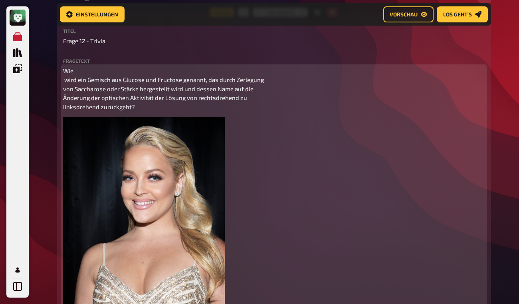
click at [100, 102] on p "Wie wird ein Gemisch aus Glucose und Fructose genannt, das durch Zerlegung von …" at bounding box center [274, 88] width 422 height 45
click at [86, 104] on p "Wie wird ein Gemisch aus Glucose und Fructose genannt, das durch Zerlegung von …" at bounding box center [274, 88] width 422 height 45
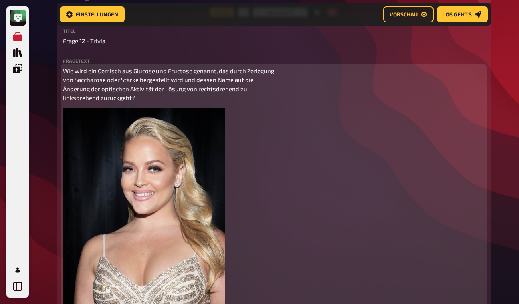
click at [280, 102] on p "Wie wird ein Gemisch aus Glucose und Fructose genannt, das durch Zerlegung von …" at bounding box center [274, 84] width 422 height 36
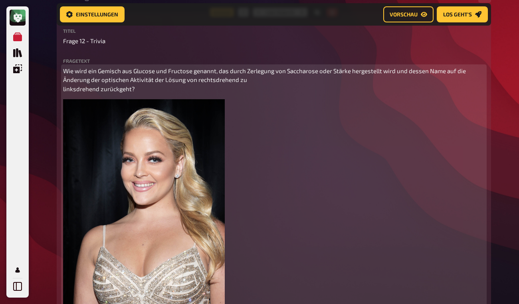
click at [277, 93] on p "Wie wird ein Gemisch aus Glucose und Fructose genannt, das durch Zerlegung von …" at bounding box center [274, 79] width 422 height 27
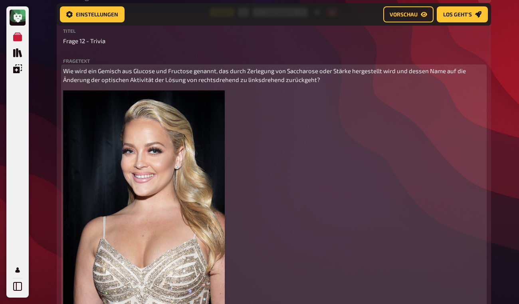
click at [173, 202] on img at bounding box center [144, 211] width 162 height 243
click at [217, 102] on icon "button" at bounding box center [216, 99] width 4 height 5
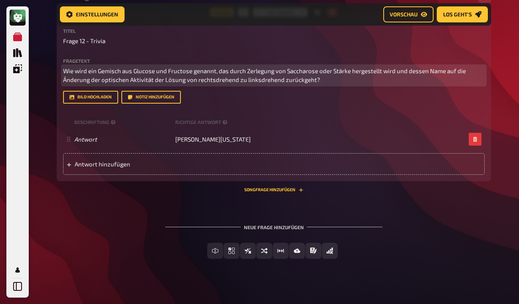
click at [89, 84] on p "Wie wird ein Gemisch aus Glucose und Fructose genannt, das durch Zerlegung von …" at bounding box center [274, 75] width 422 height 18
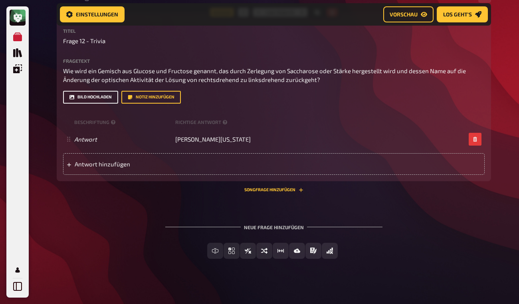
click at [92, 103] on button "Bild hochladen" at bounding box center [90, 97] width 55 height 13
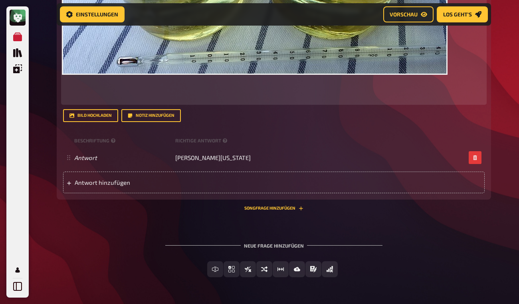
scroll to position [1068, 0]
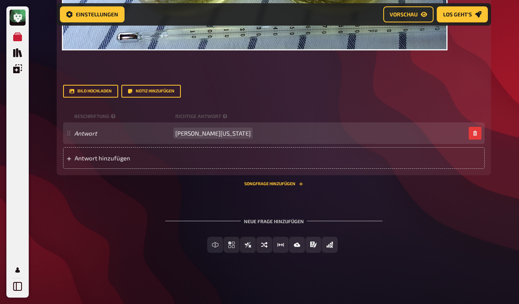
click at [220, 137] on span "[PERSON_NAME][US_STATE]" at bounding box center [213, 132] width 76 height 7
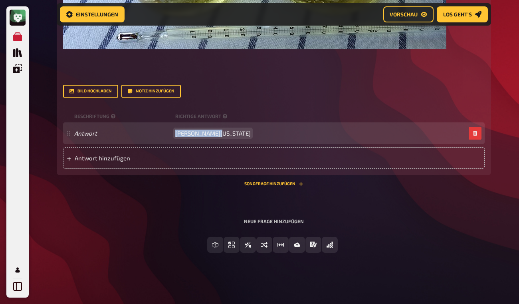
drag, startPoint x: 222, startPoint y: 187, endPoint x: 168, endPoint y: 188, distance: 54.0
click at [168, 137] on div "Antwort Hannah Montana" at bounding box center [270, 132] width 392 height 7
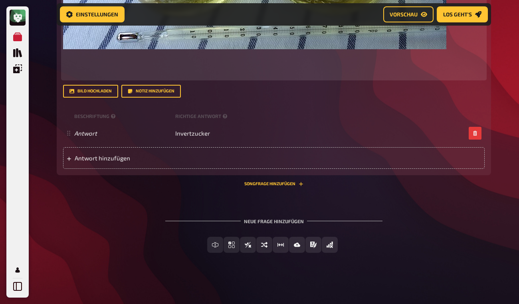
click at [147, 78] on p at bounding box center [274, 64] width 422 height 27
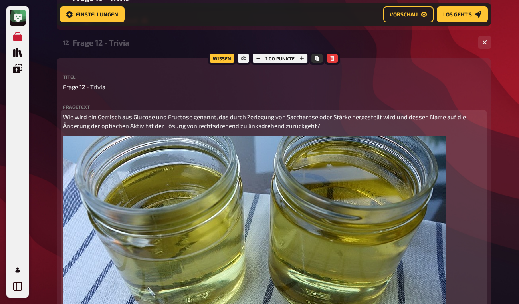
scroll to position [764, 0]
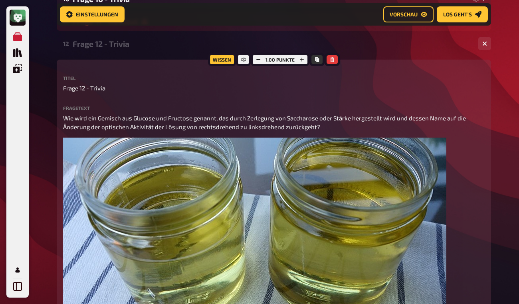
click at [130, 48] on div "Frage 12 - Trivia" at bounding box center [273, 43] width 400 height 9
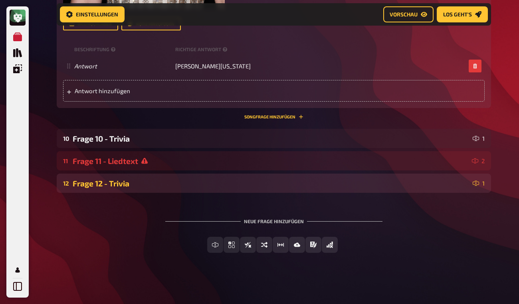
scroll to position [651, 0]
click at [182, 187] on div "12 Frage 12 - Trivia 1" at bounding box center [274, 182] width 435 height 19
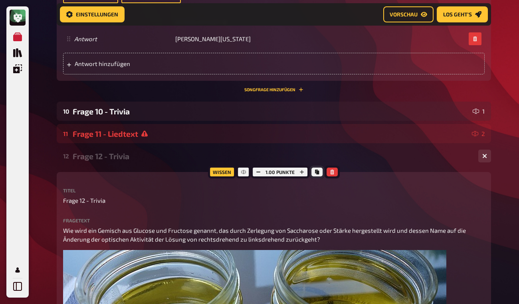
click at [316, 174] on icon "Kopieren" at bounding box center [317, 171] width 4 height 5
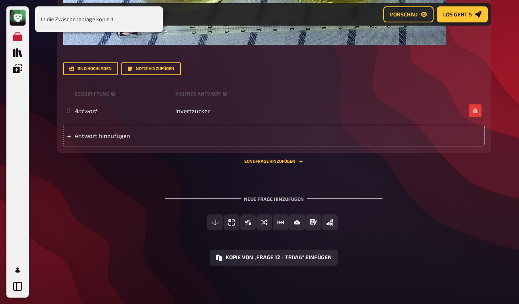
scroll to position [1113, 0]
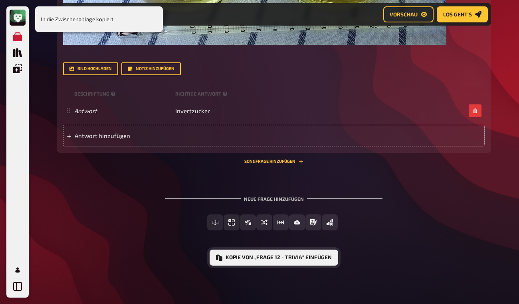
click at [328, 265] on button "Kopie von „Frage 12 - Trivia“ einfügen" at bounding box center [274, 257] width 129 height 16
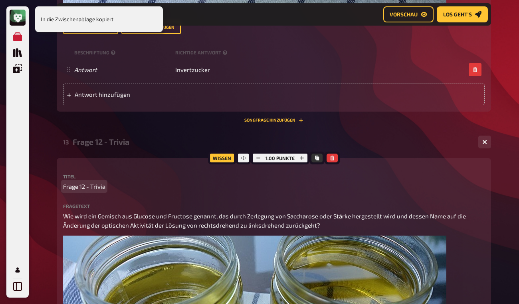
click at [84, 191] on span "Frage 12 - Trivia" at bounding box center [84, 186] width 42 height 9
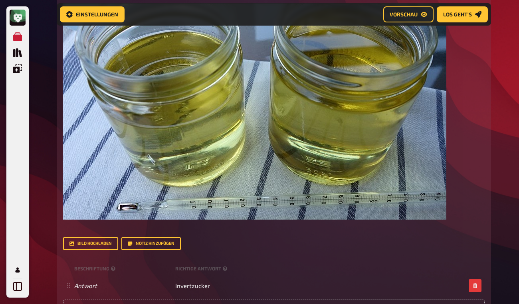
scroll to position [777, 0]
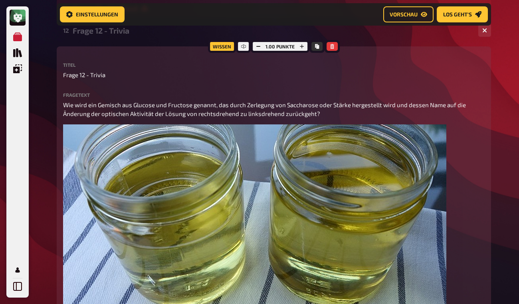
click at [126, 35] on div "Frage 12 - Trivia" at bounding box center [273, 30] width 400 height 9
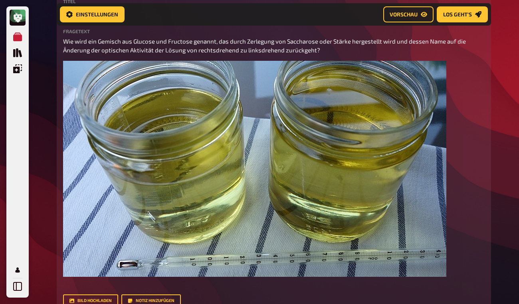
scroll to position [879, 0]
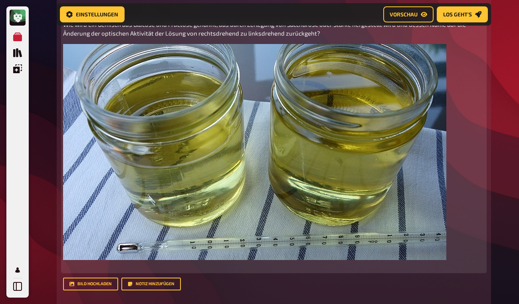
click at [97, 38] on p "Wie wird ein Gemisch aus Glucose und Fructose genannt, das durch Zerlegung von …" at bounding box center [274, 29] width 422 height 18
drag, startPoint x: 64, startPoint y: 60, endPoint x: 316, endPoint y: 70, distance: 252.3
click at [316, 38] on p "Wie wird ein Gemisch aus Glucose und Fructose genannt, das durch Zerlegung von …" at bounding box center [274, 29] width 422 height 18
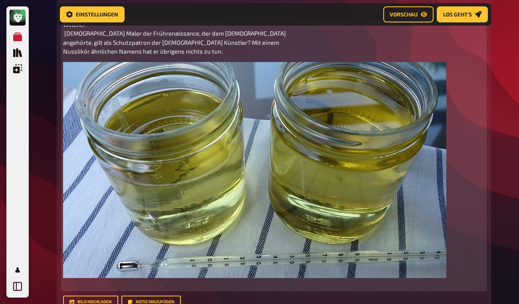
click at [99, 53] on p "Welcher italienische Maler der Frührenaissance, der dem Dominikanerorden angehö…" at bounding box center [274, 38] width 422 height 36
click at [110, 53] on p "Welcher italienische Maler der Frührenaissance, der dem Dominikanerorden angehö…" at bounding box center [274, 38] width 422 height 36
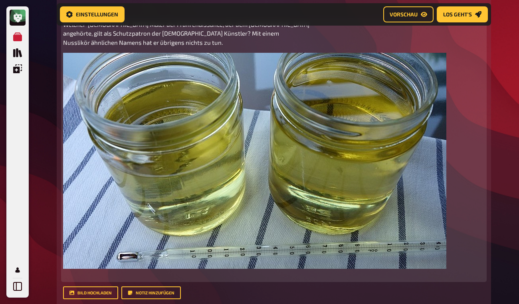
click at [279, 47] on p "Welcher italienische Maler der Frührenaissance, der dem Dominikanerorden angehö…" at bounding box center [274, 33] width 422 height 27
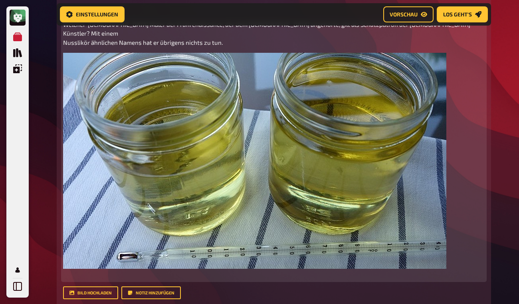
click at [263, 47] on p "Welcher italienische Maler der Frührenaissance, der dem Dominikanerorden angehö…" at bounding box center [274, 33] width 422 height 27
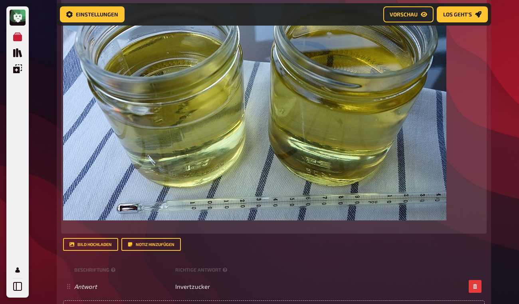
scroll to position [927, 0]
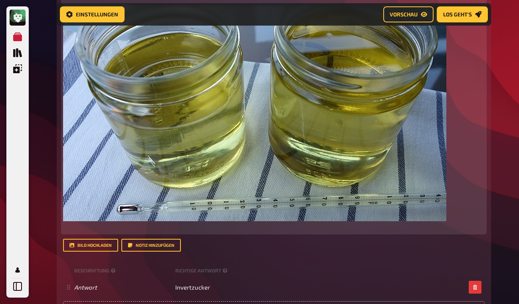
click at [376, 151] on img at bounding box center [255, 113] width 384 height 216
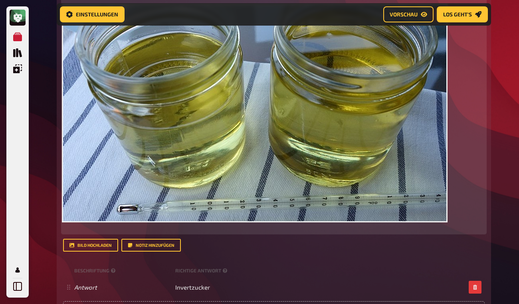
click at [438, 17] on icon "button" at bounding box center [437, 14] width 5 height 5
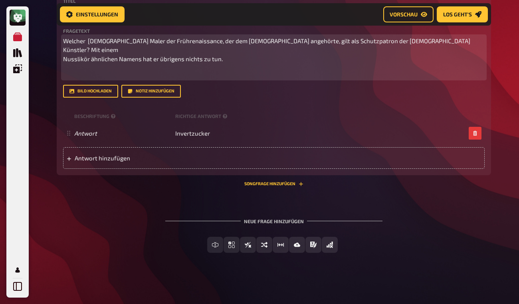
scroll to position [917, 0]
click at [103, 93] on button "Bild hochladen" at bounding box center [90, 91] width 55 height 13
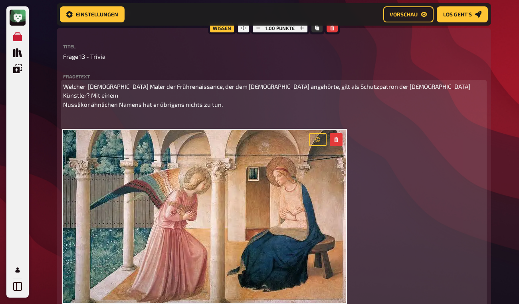
scroll to position [811, 0]
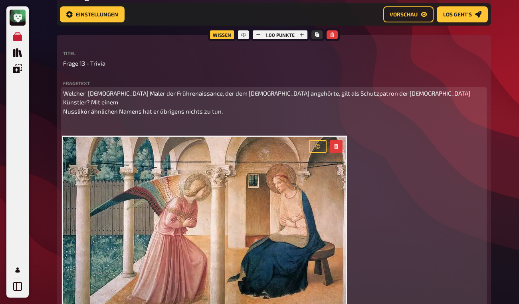
click at [64, 131] on p "﻿" at bounding box center [274, 125] width 422 height 9
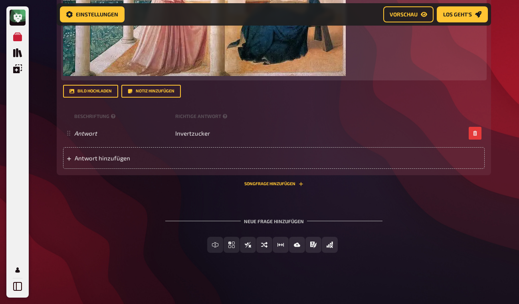
scroll to position [1052, 0]
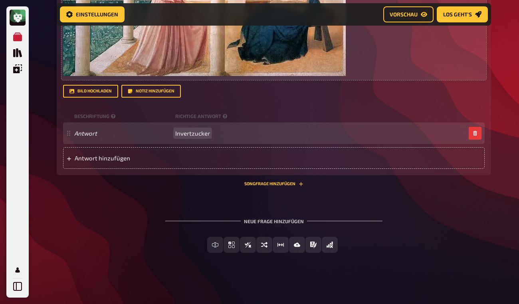
click at [195, 137] on span "Invertzucker" at bounding box center [192, 132] width 35 height 7
click at [175, 134] on div "Antwort Invertzucker" at bounding box center [270, 132] width 392 height 7
drag, startPoint x: 177, startPoint y: 137, endPoint x: 220, endPoint y: 139, distance: 42.4
click at [220, 137] on div "Antwort Invertzucker" at bounding box center [270, 132] width 392 height 7
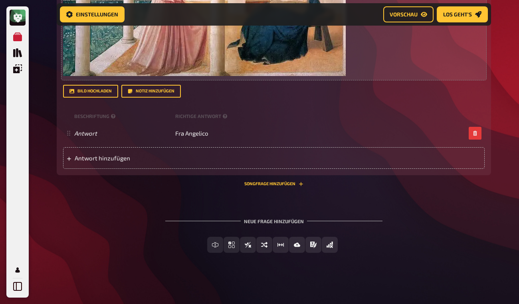
click at [247, 109] on div "Titel Frage 13 - Trivia Fragetext Welcher italienische Maler der Frührenaissanc…" at bounding box center [274, 0] width 422 height 336
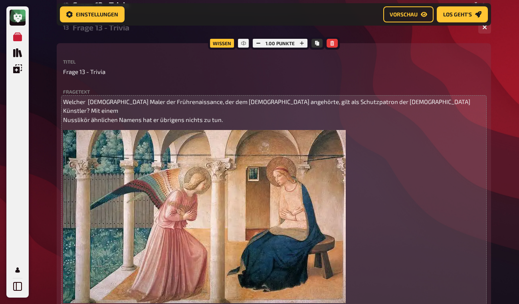
scroll to position [732, 0]
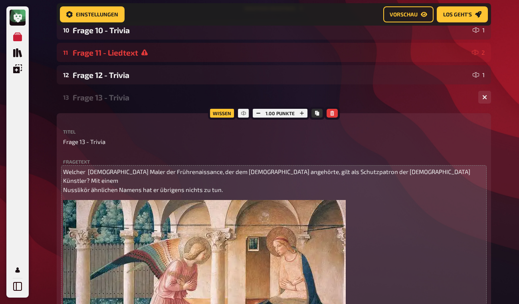
click at [155, 102] on div "Frage 13 - Trivia" at bounding box center [273, 97] width 400 height 9
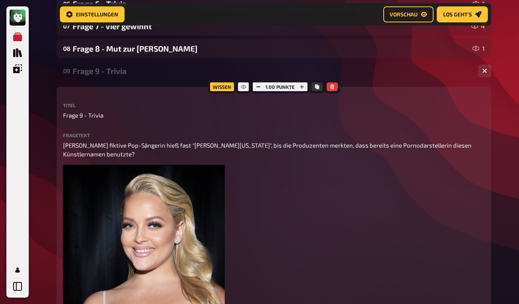
scroll to position [209, 0]
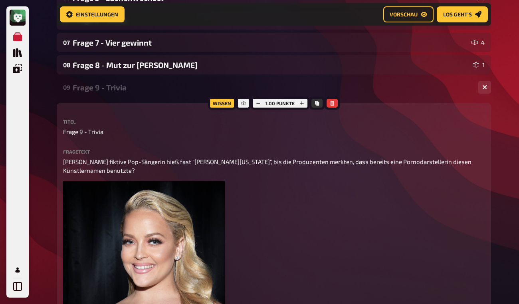
click at [150, 92] on div "09 Frage 9 - Trivia 1" at bounding box center [274, 87] width 435 height 19
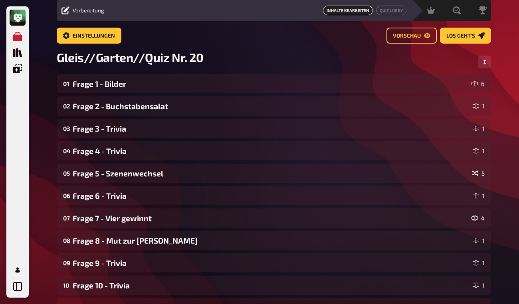
scroll to position [0, 0]
